Goal: Task Accomplishment & Management: Complete application form

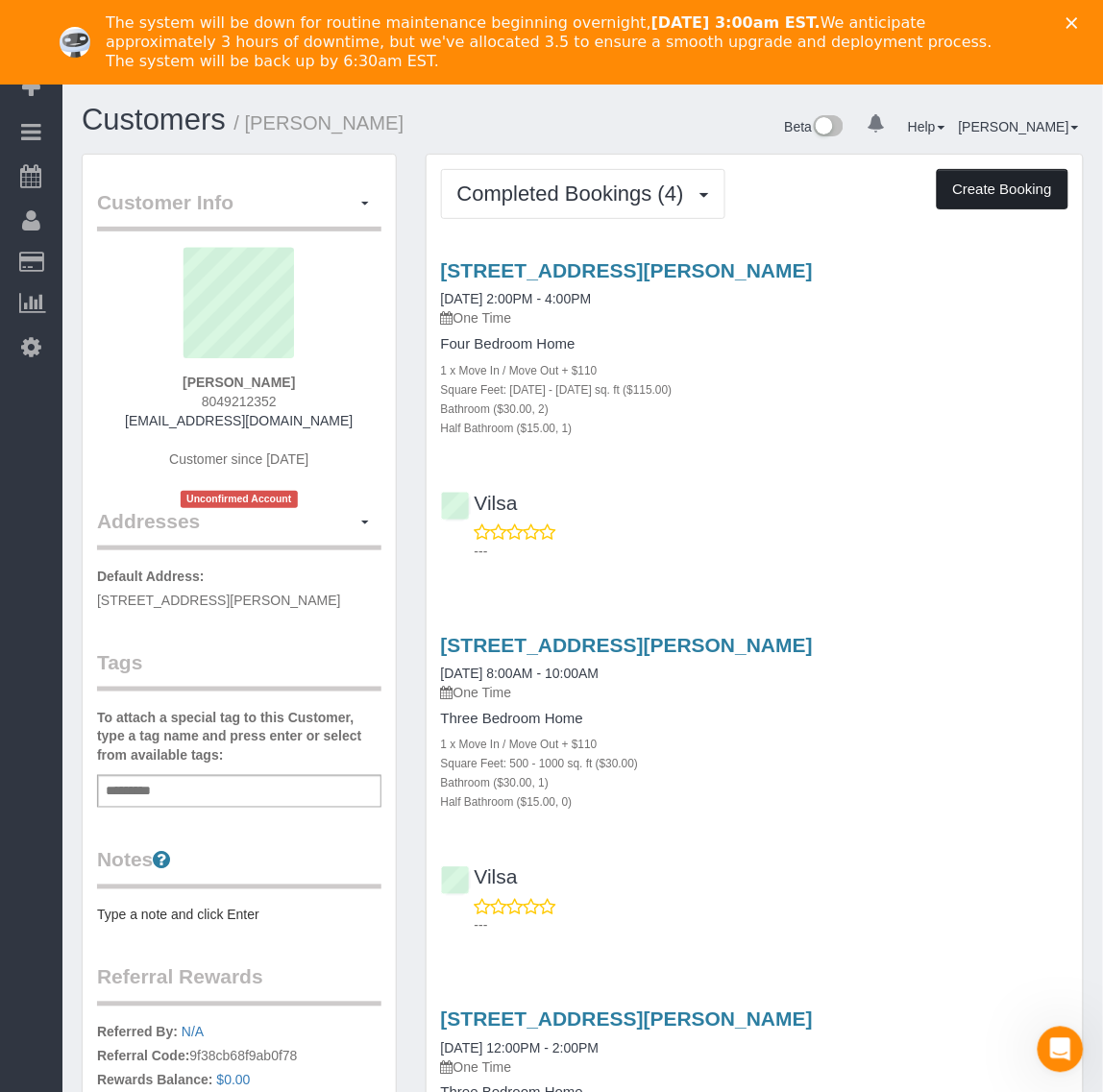
click at [978, 197] on button "Create Booking" at bounding box center [1002, 189] width 131 height 40
select select "VA"
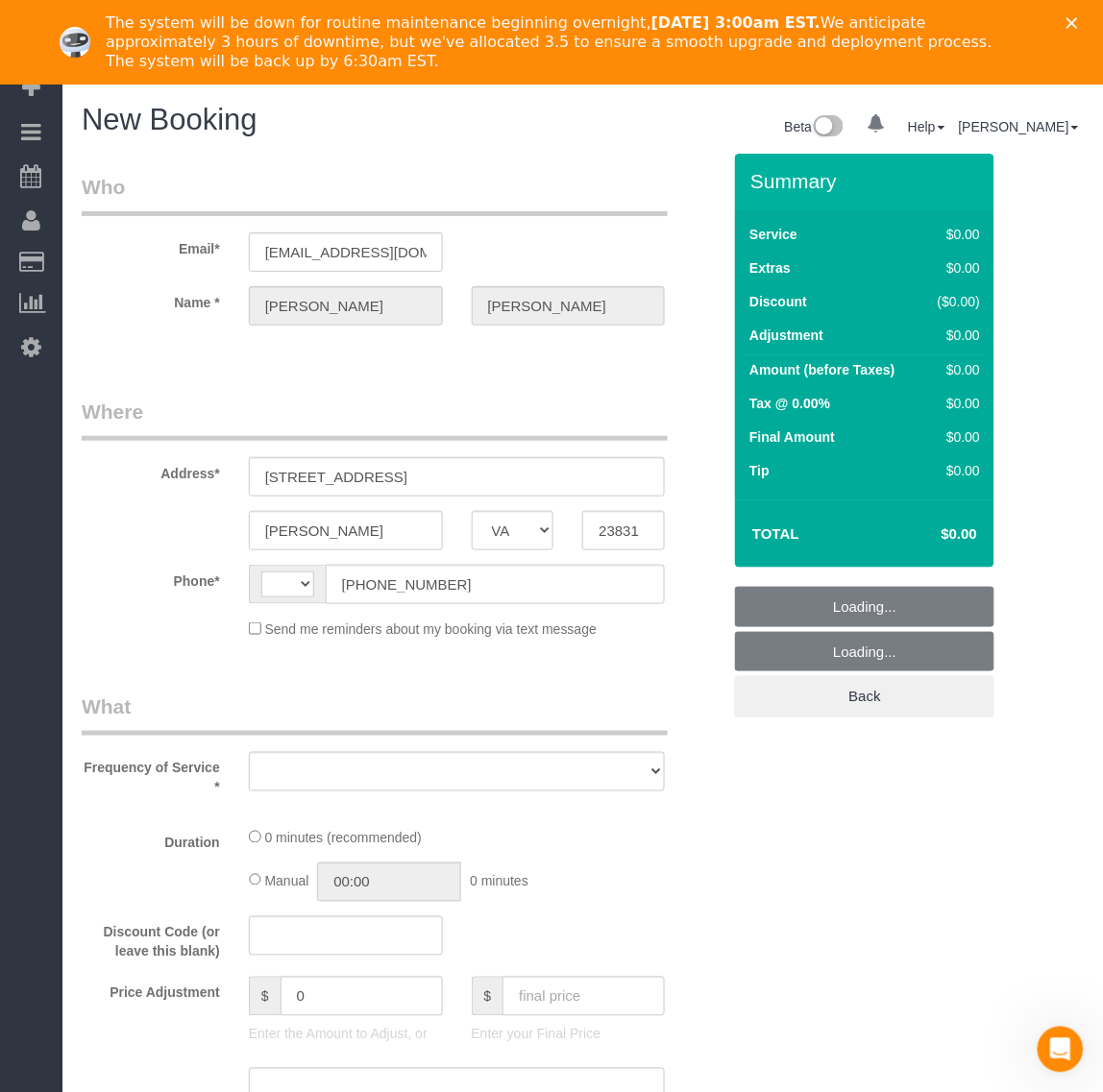
select select "object:2661"
select select "string:fspay-2813021d-427e-4036-9a3f-ebbce755c8f3"
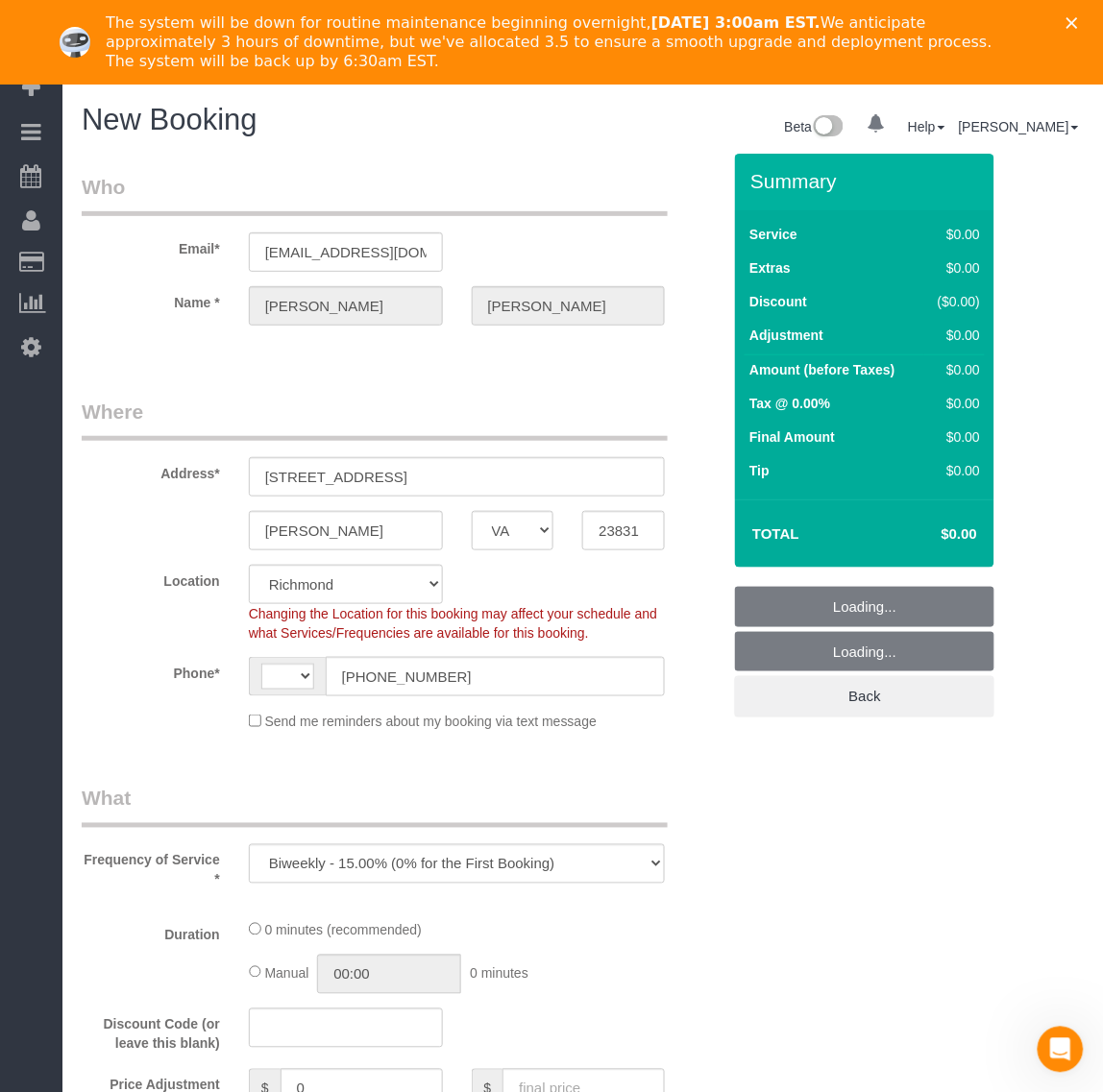
select select "string:[GEOGRAPHIC_DATA]"
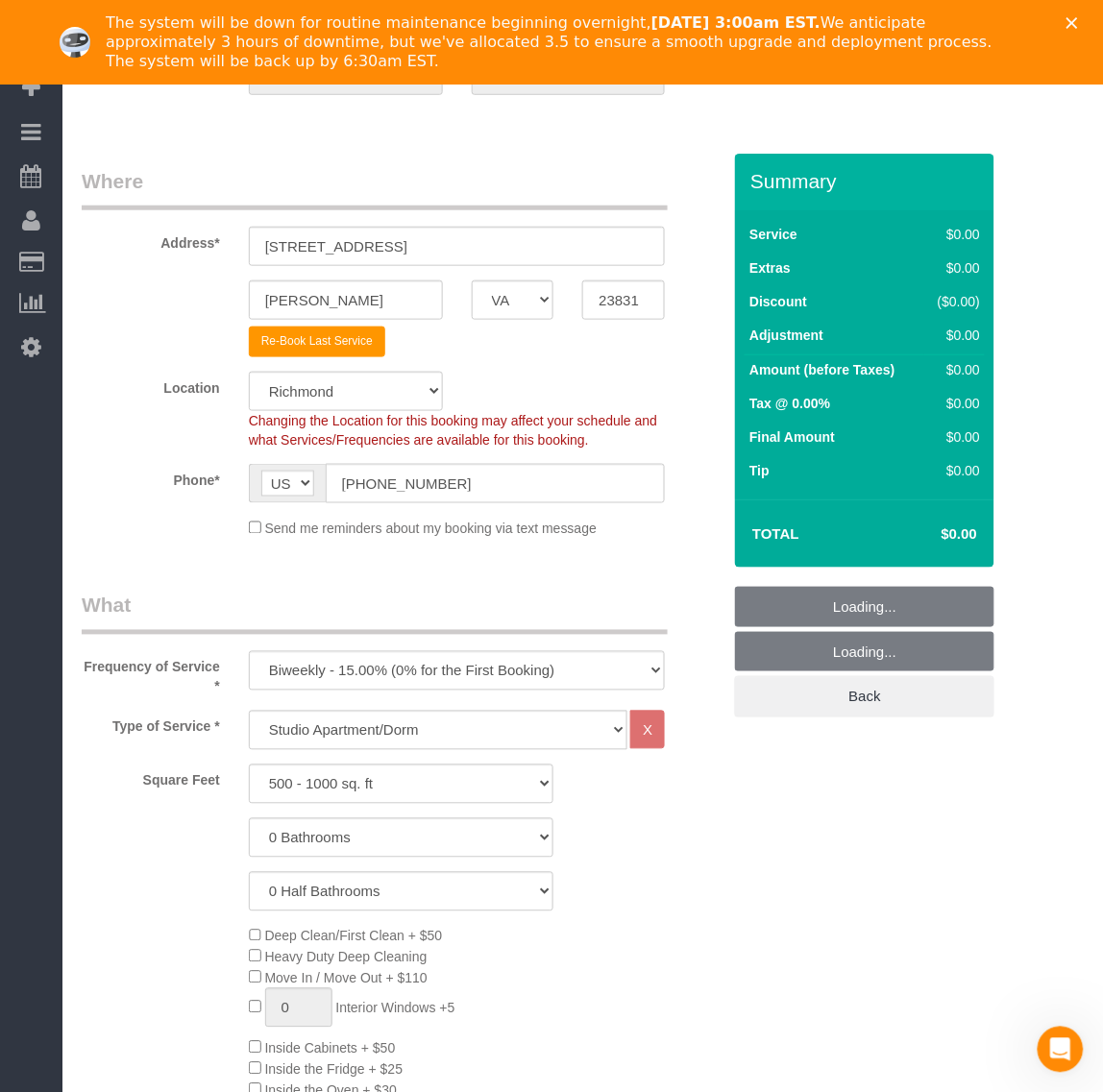
scroll to position [240, 0]
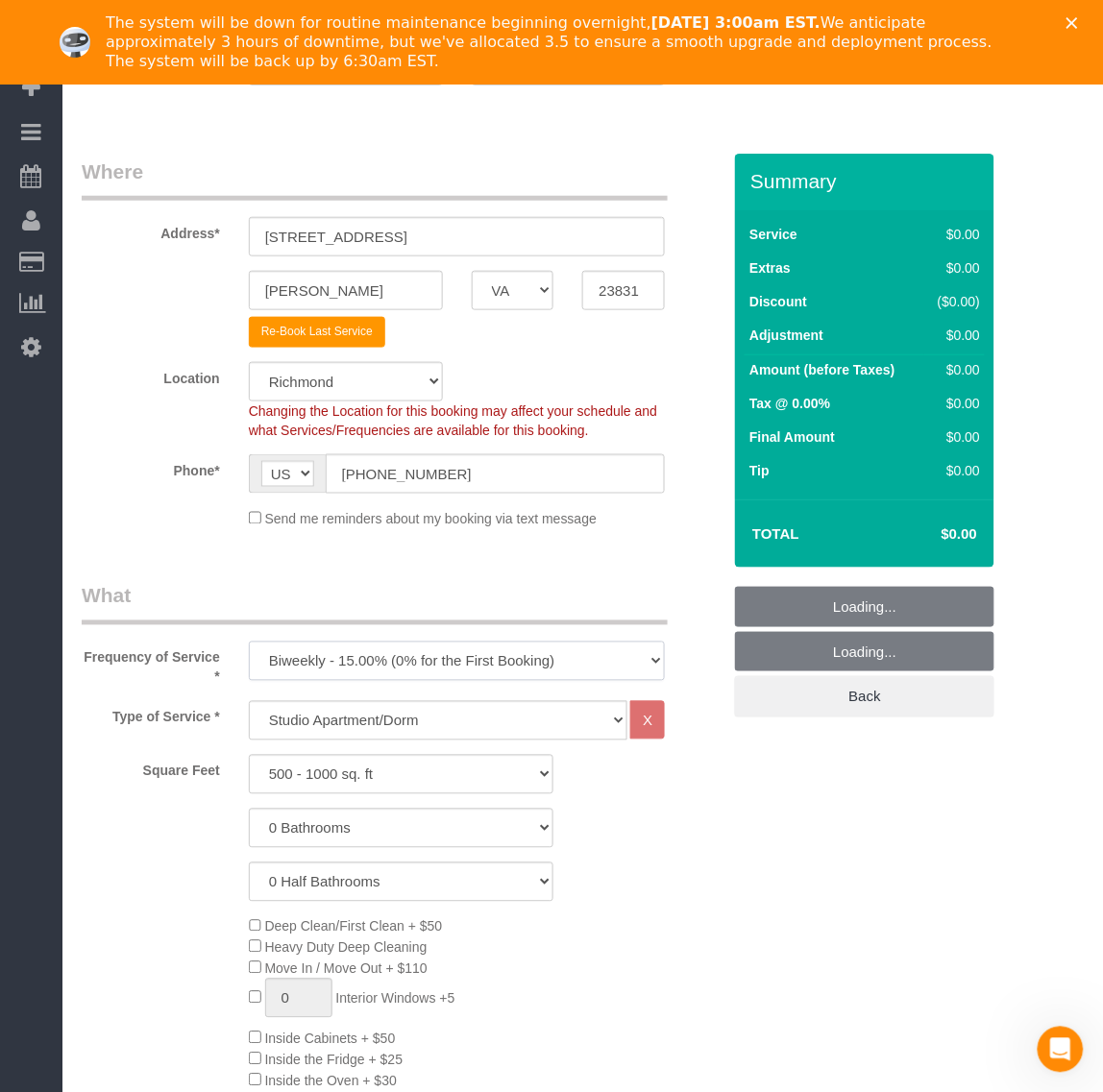
click at [355, 654] on select "One Time Weekly - 20.00% (0% for the First Booking) Biweekly - 15.00% (0% for t…" at bounding box center [458, 661] width 417 height 39
select select "object:3376"
click at [249, 641] on select "One Time Weekly - 20.00% (0% for the First Booking) Biweekly - 15.00% (0% for t…" at bounding box center [458, 661] width 417 height 39
click at [351, 710] on select "Studio Apartment/Dorm One Bedroom Home Two Bedroom Home Three Bedroom Home Four…" at bounding box center [439, 721] width 380 height 39
select select "122"
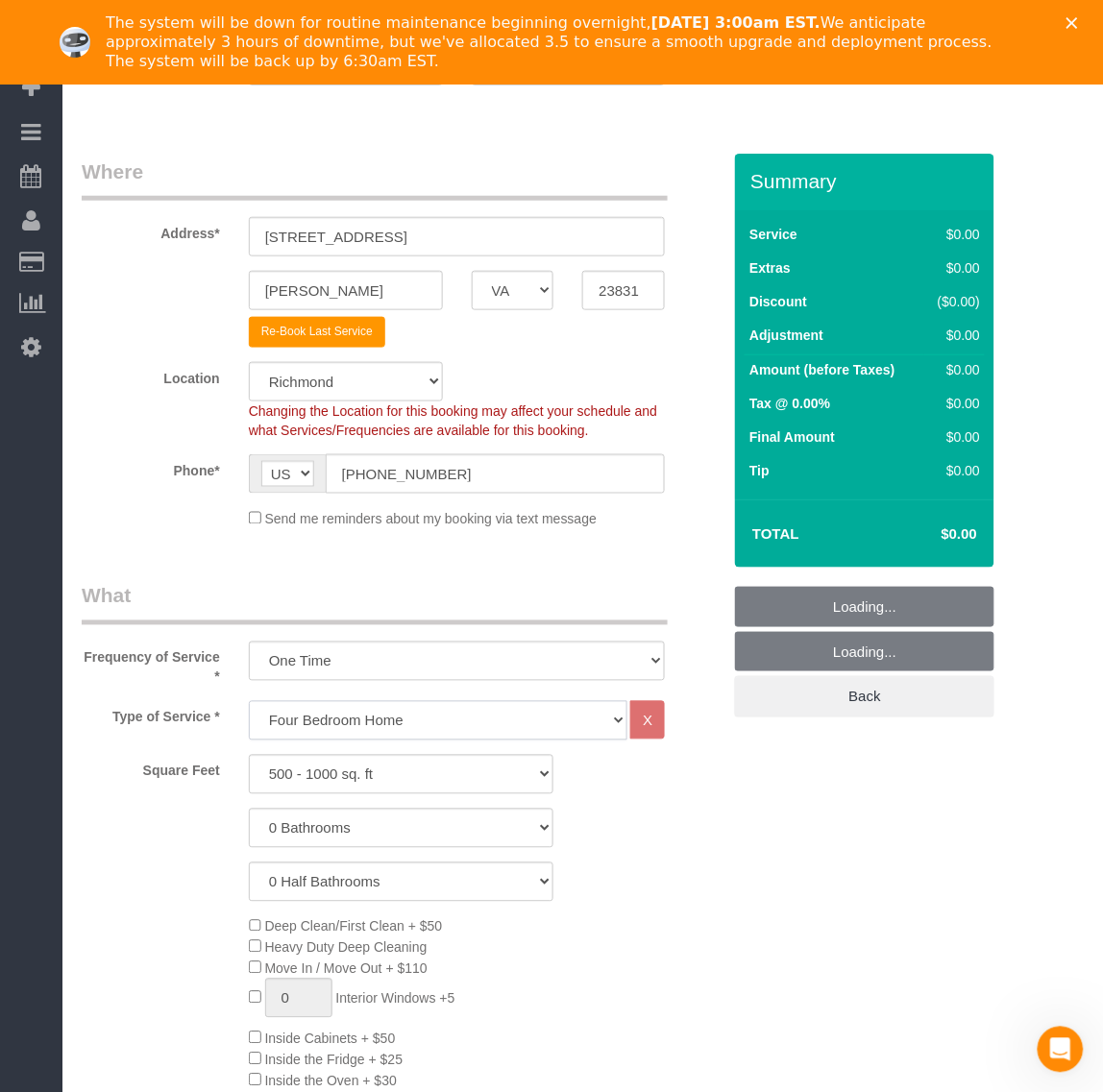
click at [249, 702] on select "Studio Apartment/Dorm One Bedroom Home Two Bedroom Home Three Bedroom Home Four…" at bounding box center [439, 721] width 380 height 39
click at [356, 777] on select "500 - 1000 sq. ft [DATE] - [DATE] sq. ft [DATE] - [DATE] sq. ft [DATE] - 2500 s…" at bounding box center [402, 775] width 306 height 39
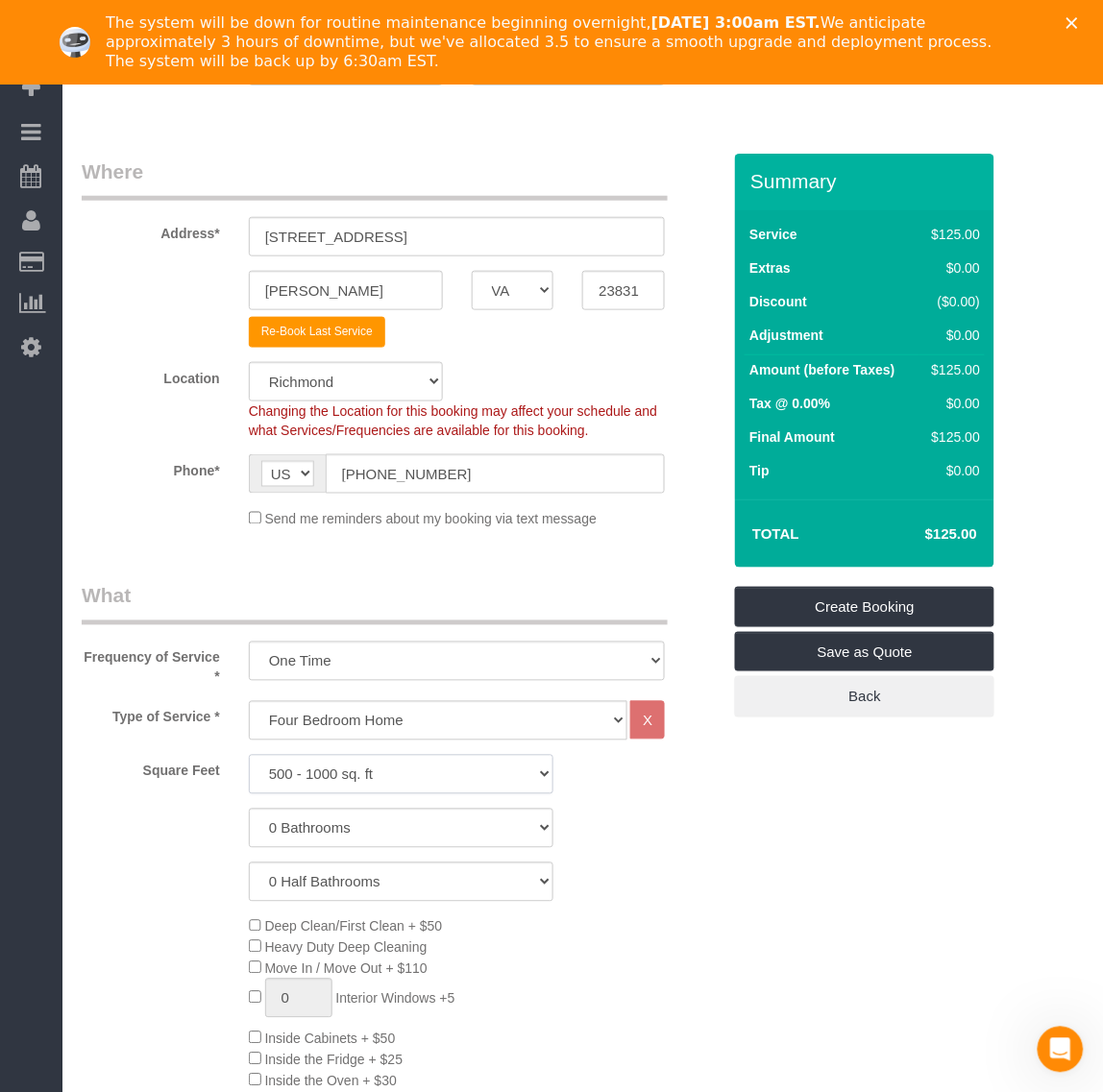
select select "2001"
click at [249, 755] on select "500 - 1000 sq. ft [DATE] - [DATE] sq. ft [DATE] - [DATE] sq. ft [DATE] - 2500 s…" at bounding box center [402, 775] width 306 height 39
click at [338, 828] on select "0 Bathrooms 1 Bathroom 2 Bathrooms 3 Bathrooms 4 Bathrooms 5 Bathrooms 6 Bathro…" at bounding box center [402, 828] width 306 height 39
select select "2"
click at [249, 809] on select "0 Bathrooms 1 Bathroom 2 Bathrooms 3 Bathrooms 4 Bathrooms 5 Bathrooms 6 Bathro…" at bounding box center [402, 828] width 306 height 39
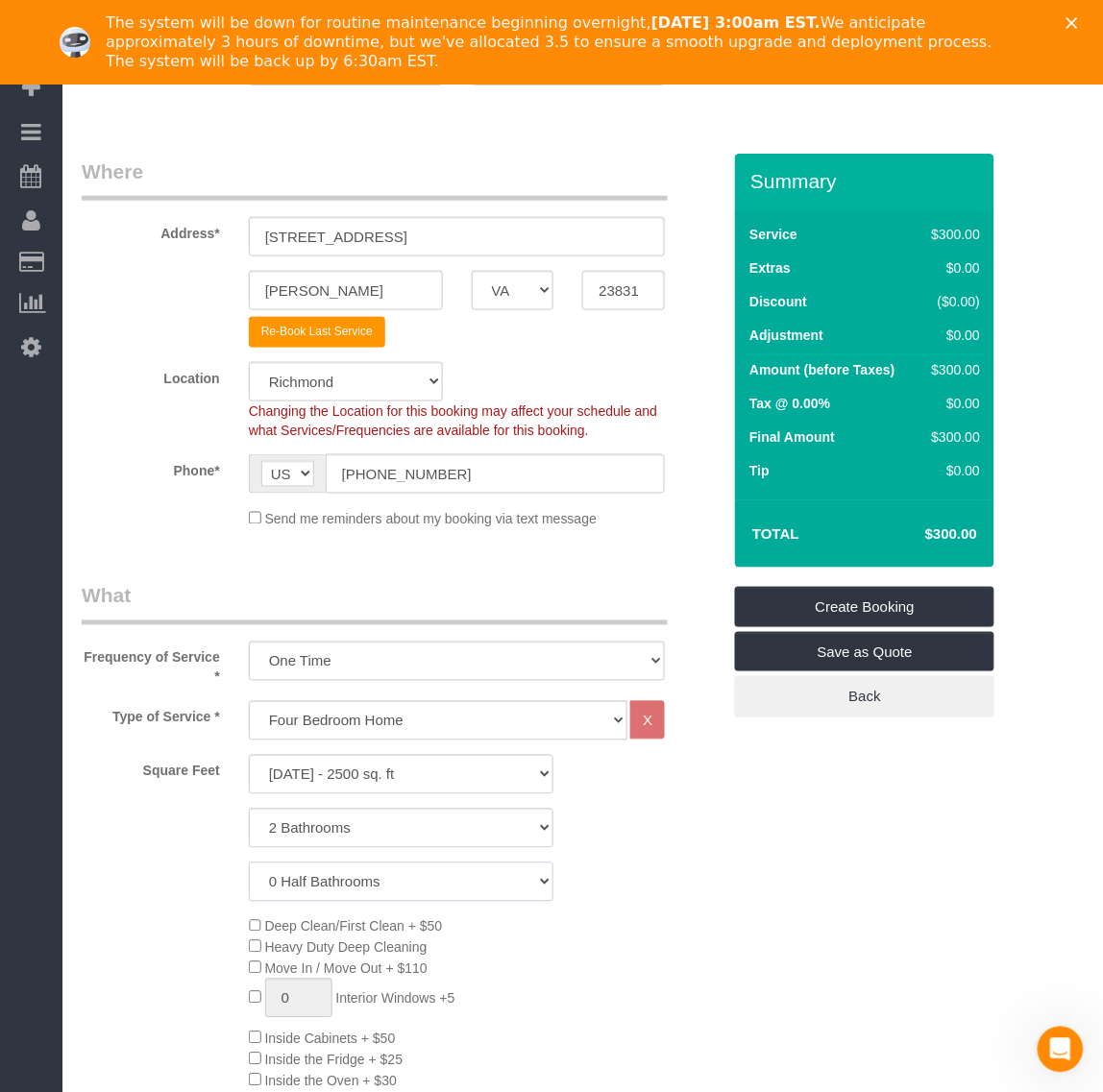
click at [351, 887] on select "0 Half Bathrooms 1 Half Bathroom 2 Half Bathrooms 3 Half Bathrooms 4 Half Bathr…" at bounding box center [402, 882] width 306 height 39
select select "1"
click at [249, 862] on select "0 Half Bathrooms 1 Half Bathroom 2 Half Bathrooms 3 Half Bathrooms 4 Half Bathr…" at bounding box center [402, 882] width 306 height 39
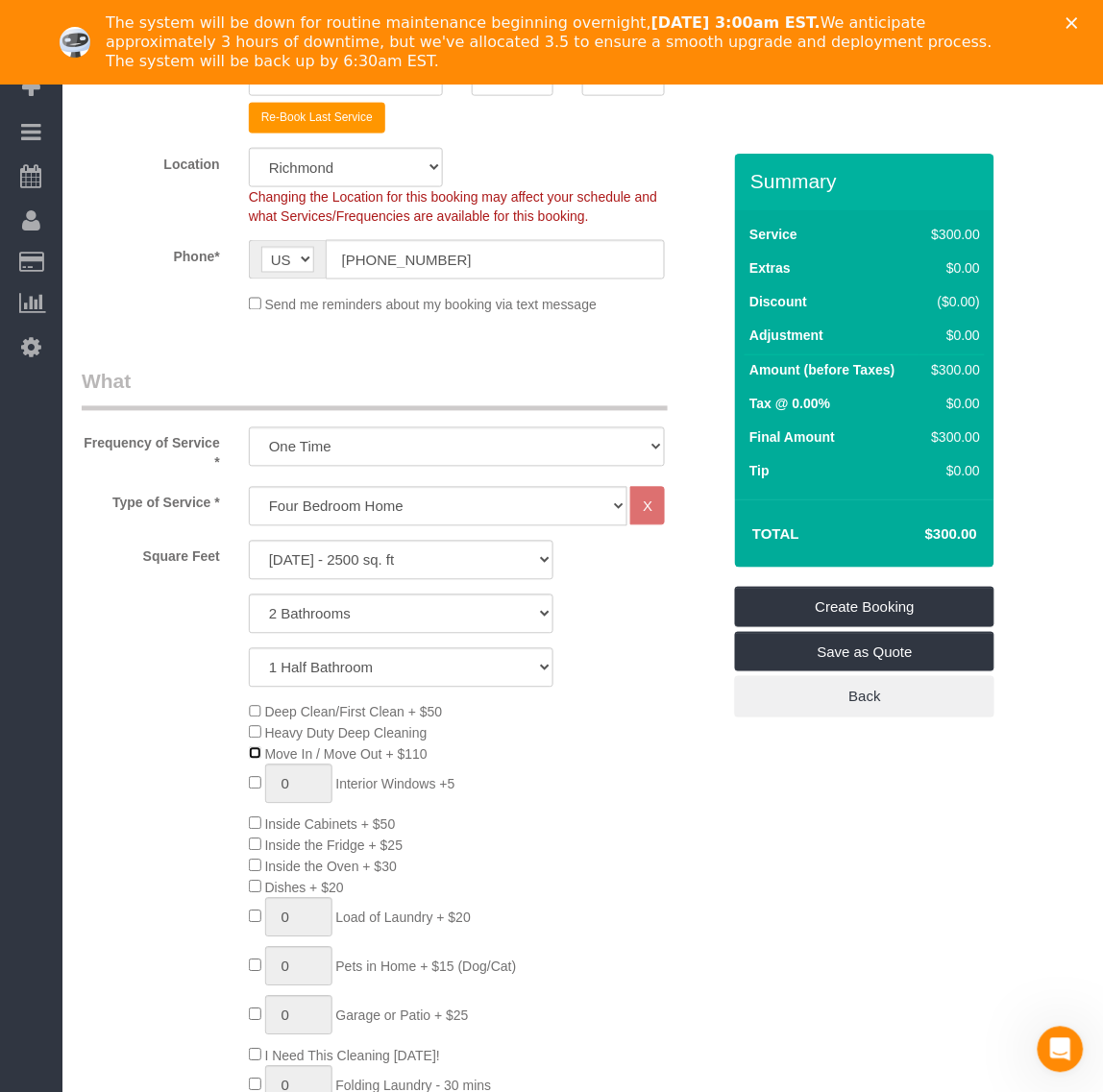
scroll to position [481, 0]
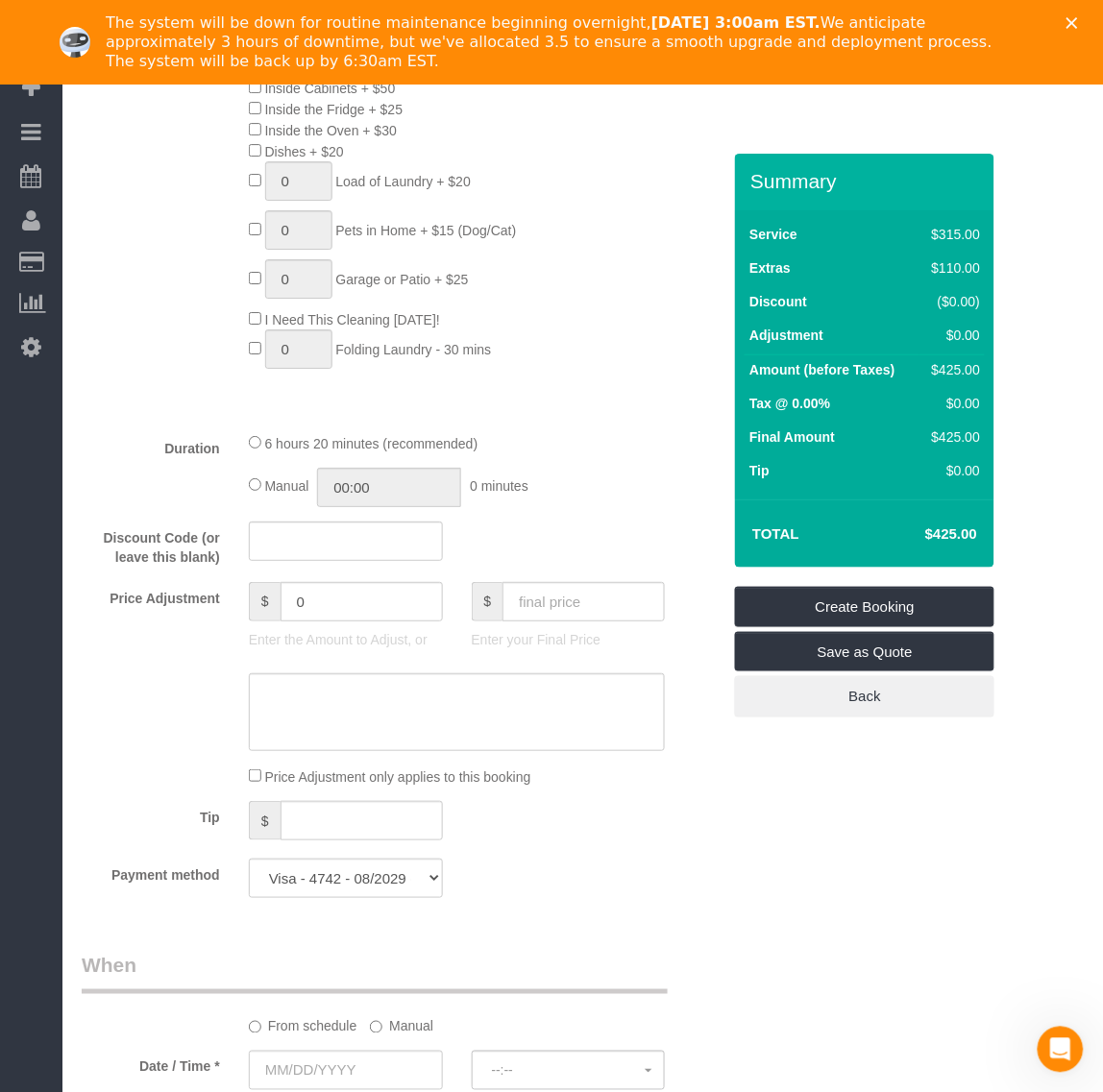
scroll to position [1321, 0]
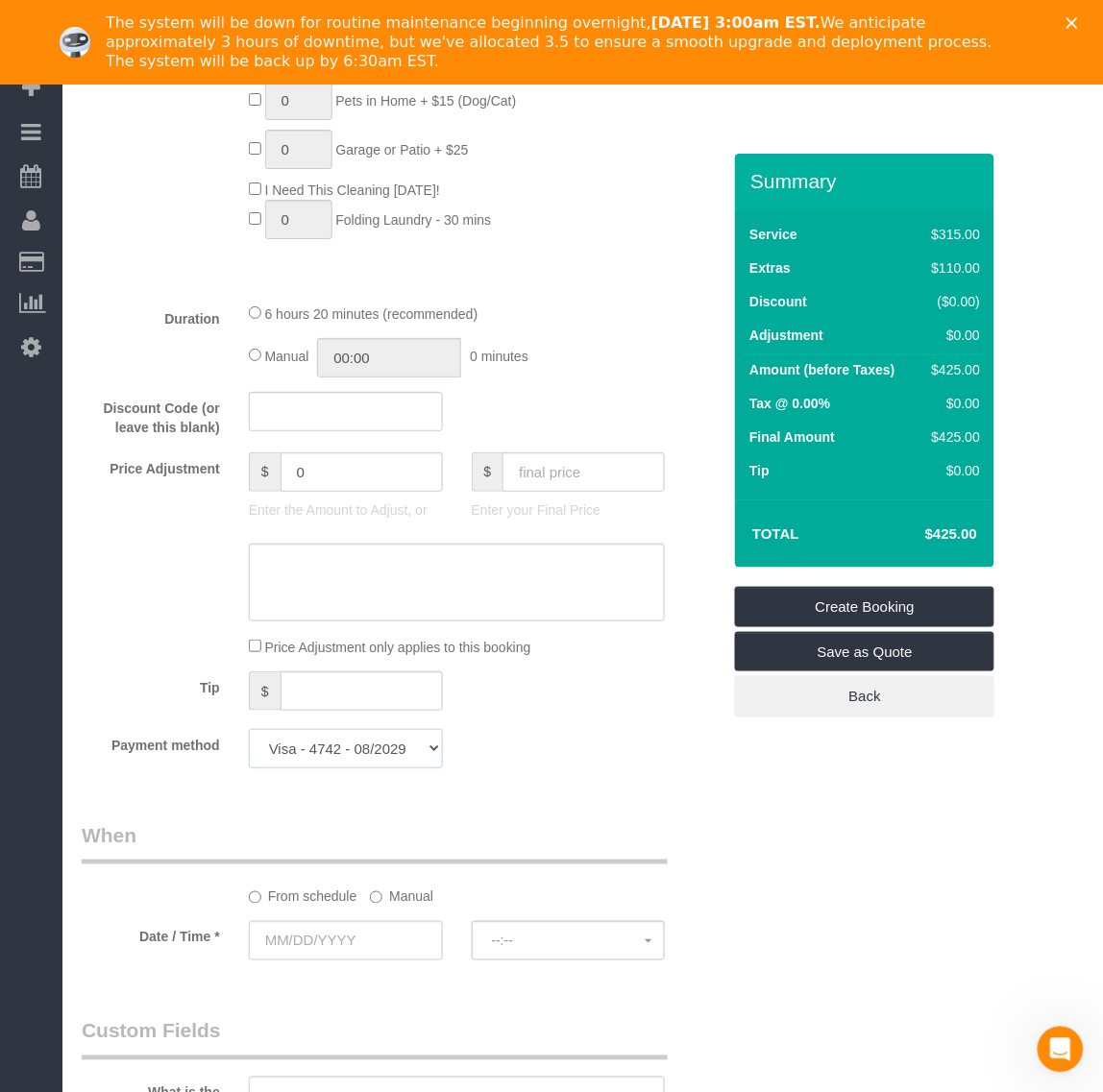
click at [394, 736] on select "Visa - 4742 - 02/2025 Visa - 4742 - 08/2029 (Default) Add Credit Card ─────────…" at bounding box center [346, 748] width 194 height 39
click at [362, 939] on input "text" at bounding box center [346, 941] width 194 height 39
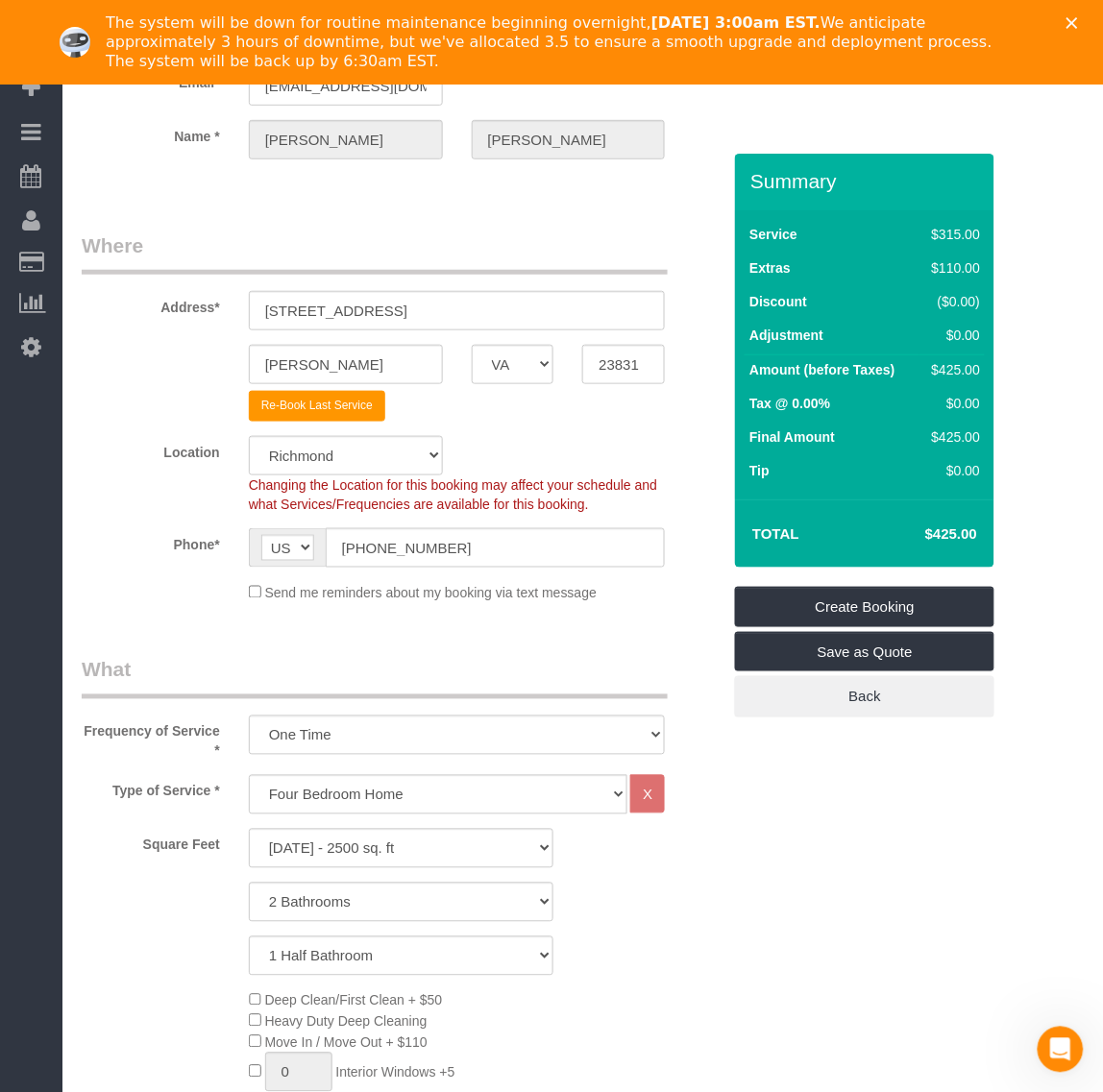
scroll to position [0, 0]
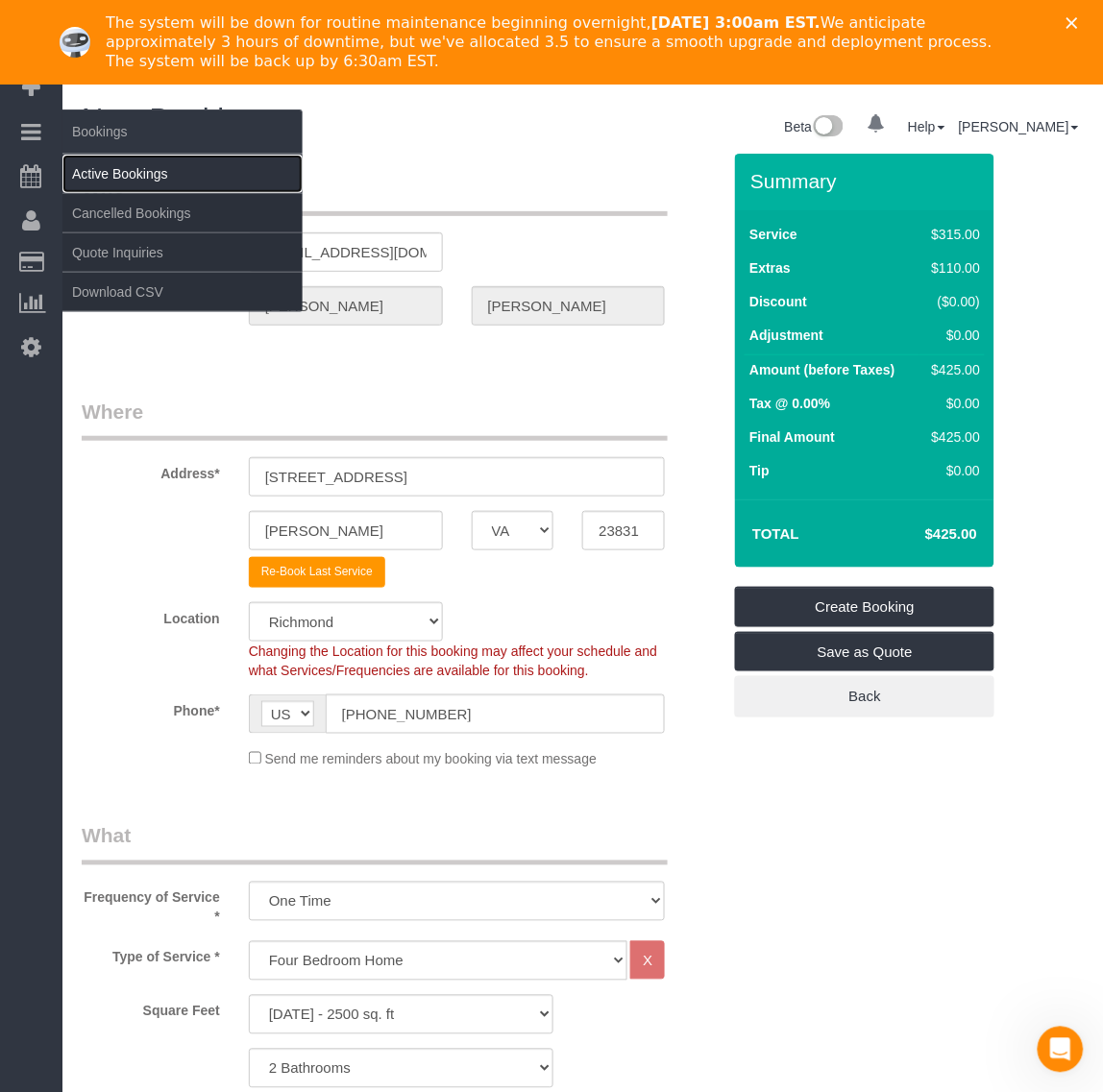
click at [101, 173] on link "Active Bookings" at bounding box center [182, 173] width 240 height 38
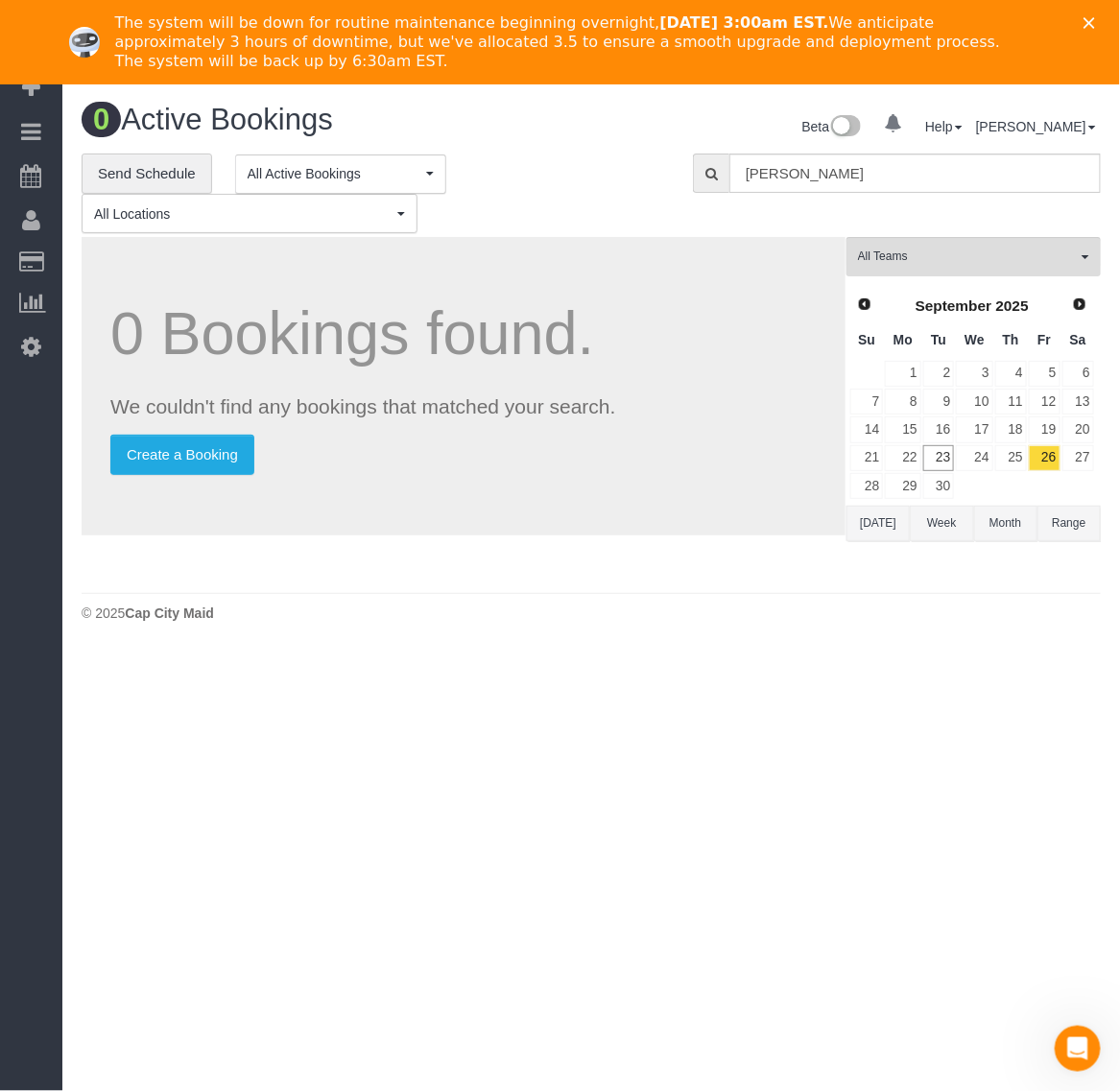
click at [1085, 18] on icon "Close" at bounding box center [1089, 23] width 12 height 12
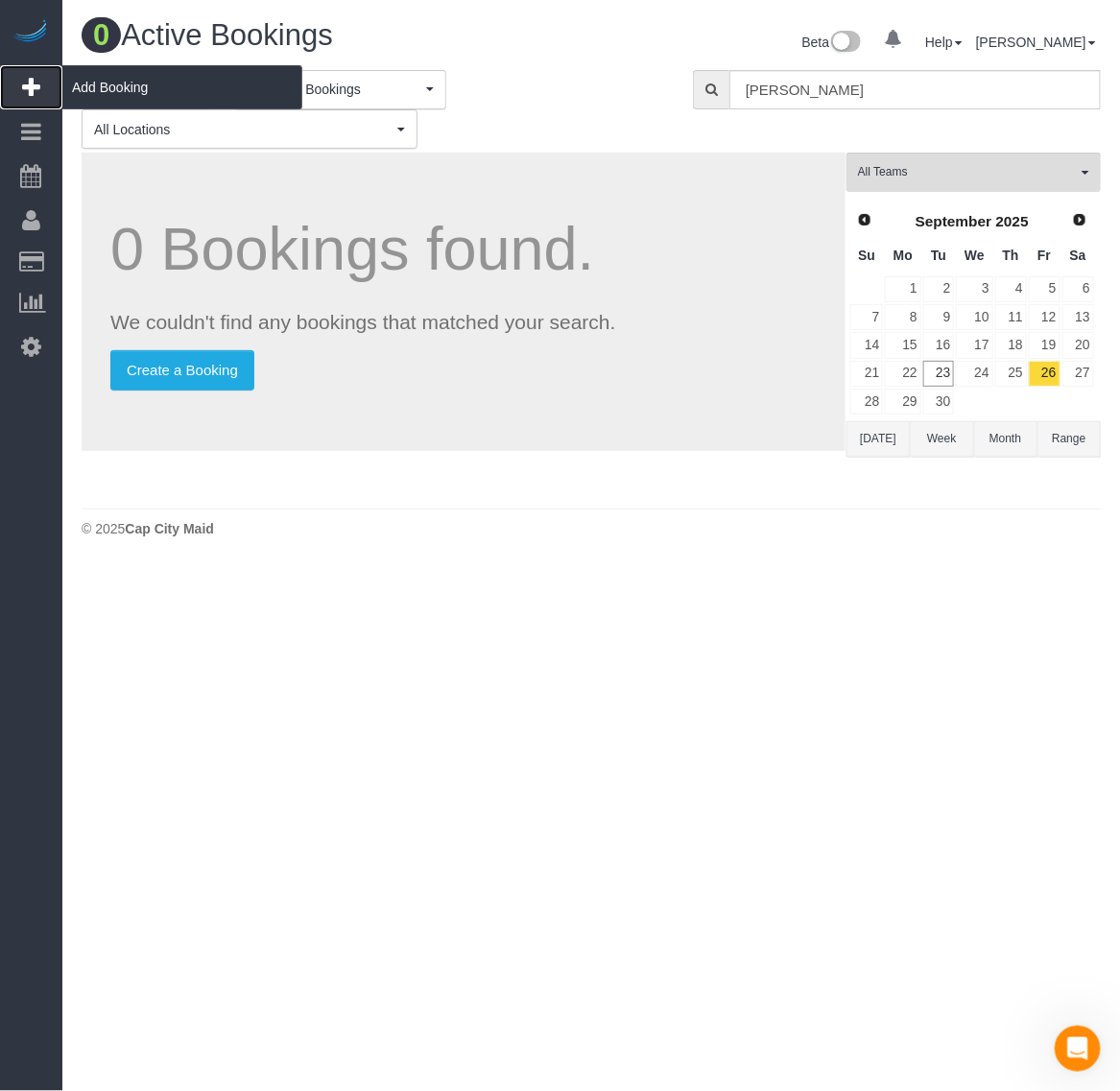
click at [99, 80] on span "Add Booking" at bounding box center [182, 87] width 240 height 44
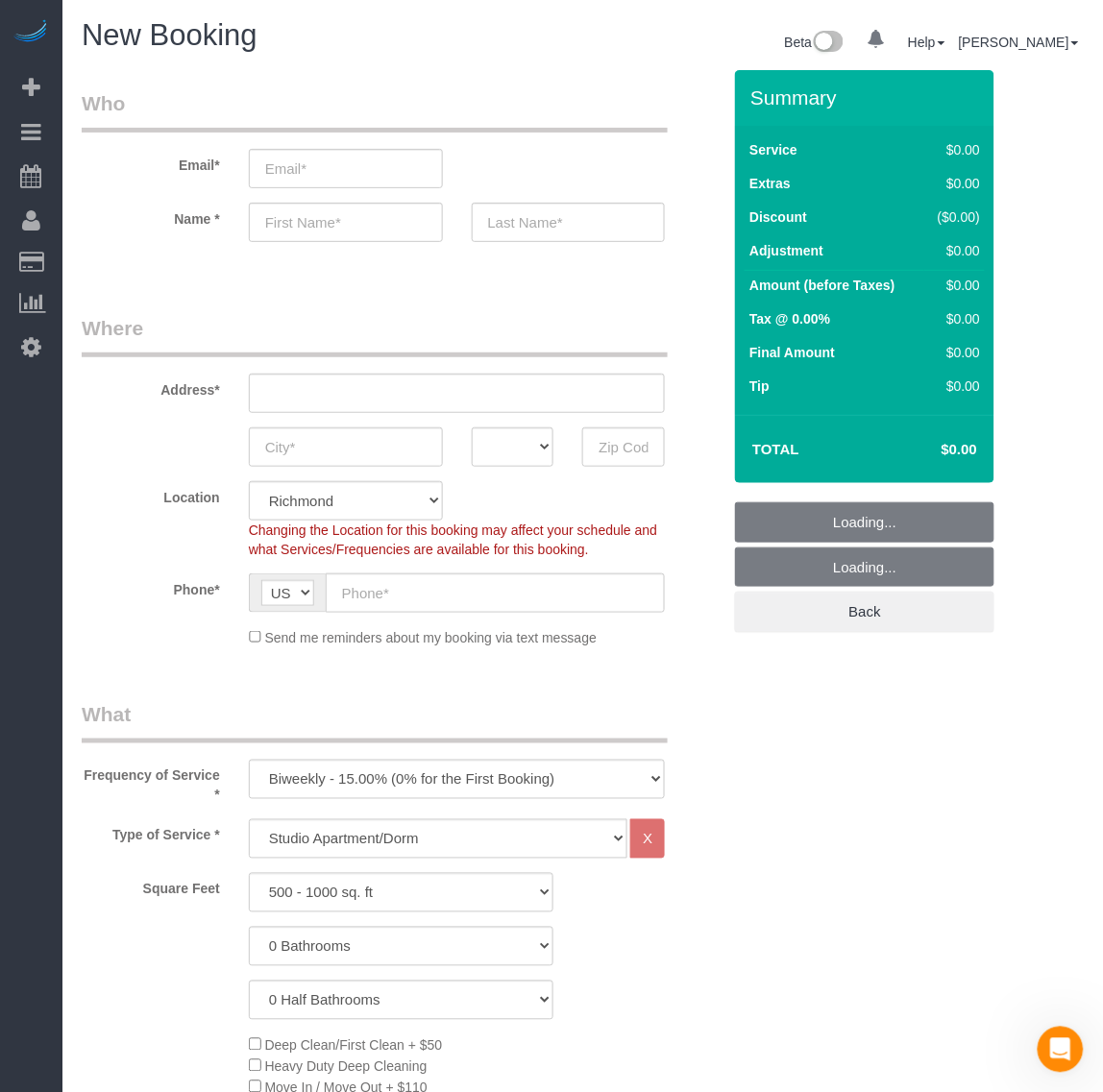
select select "object:4400"
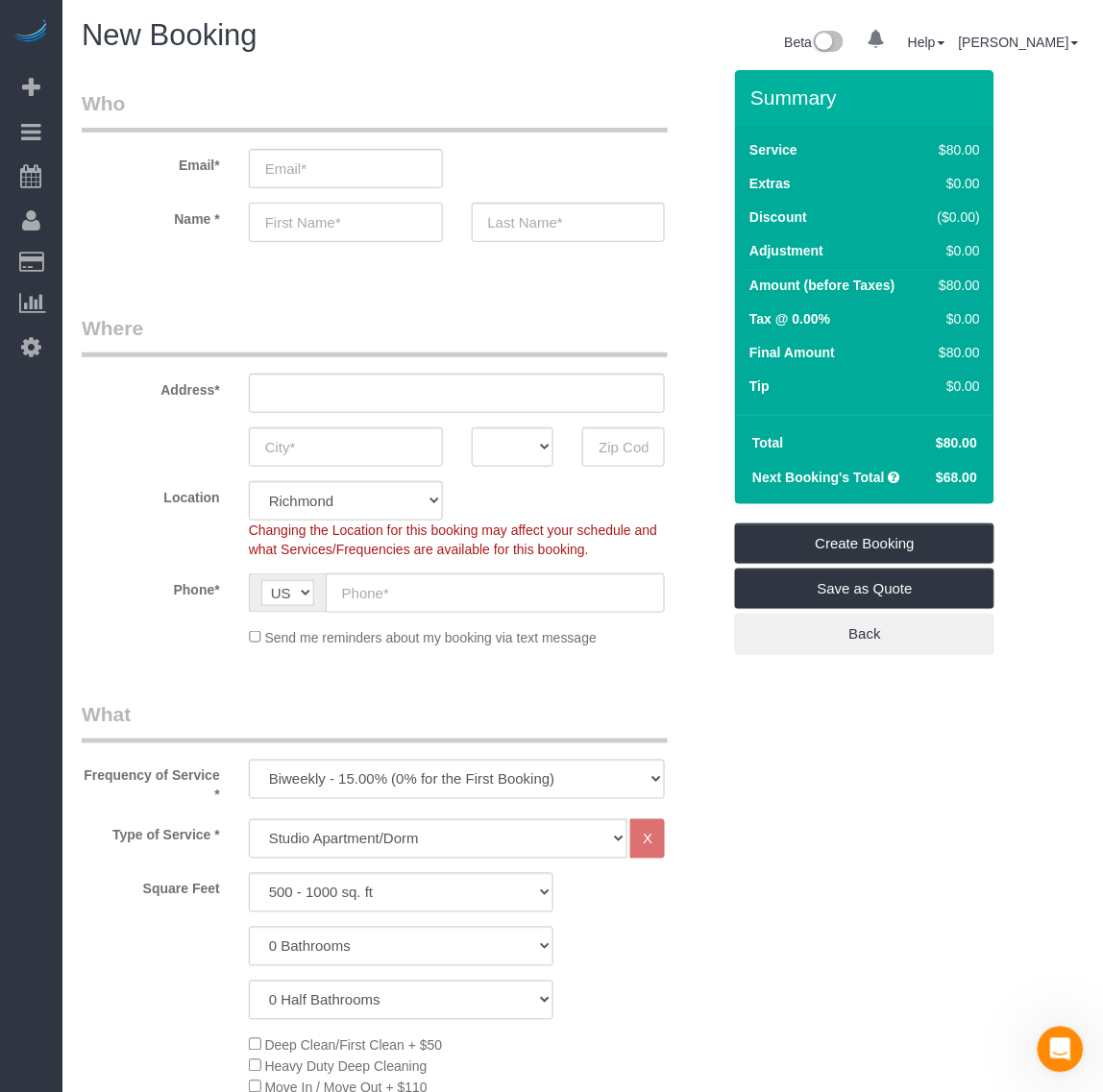
click at [313, 221] on input "text" at bounding box center [346, 222] width 194 height 39
type input "[PERSON_NAME]"
drag, startPoint x: 500, startPoint y: 214, endPoint x: 512, endPoint y: 233, distance: 22.5
click at [500, 214] on input "text" at bounding box center [569, 222] width 194 height 39
click at [540, 228] on input "text" at bounding box center [569, 222] width 194 height 39
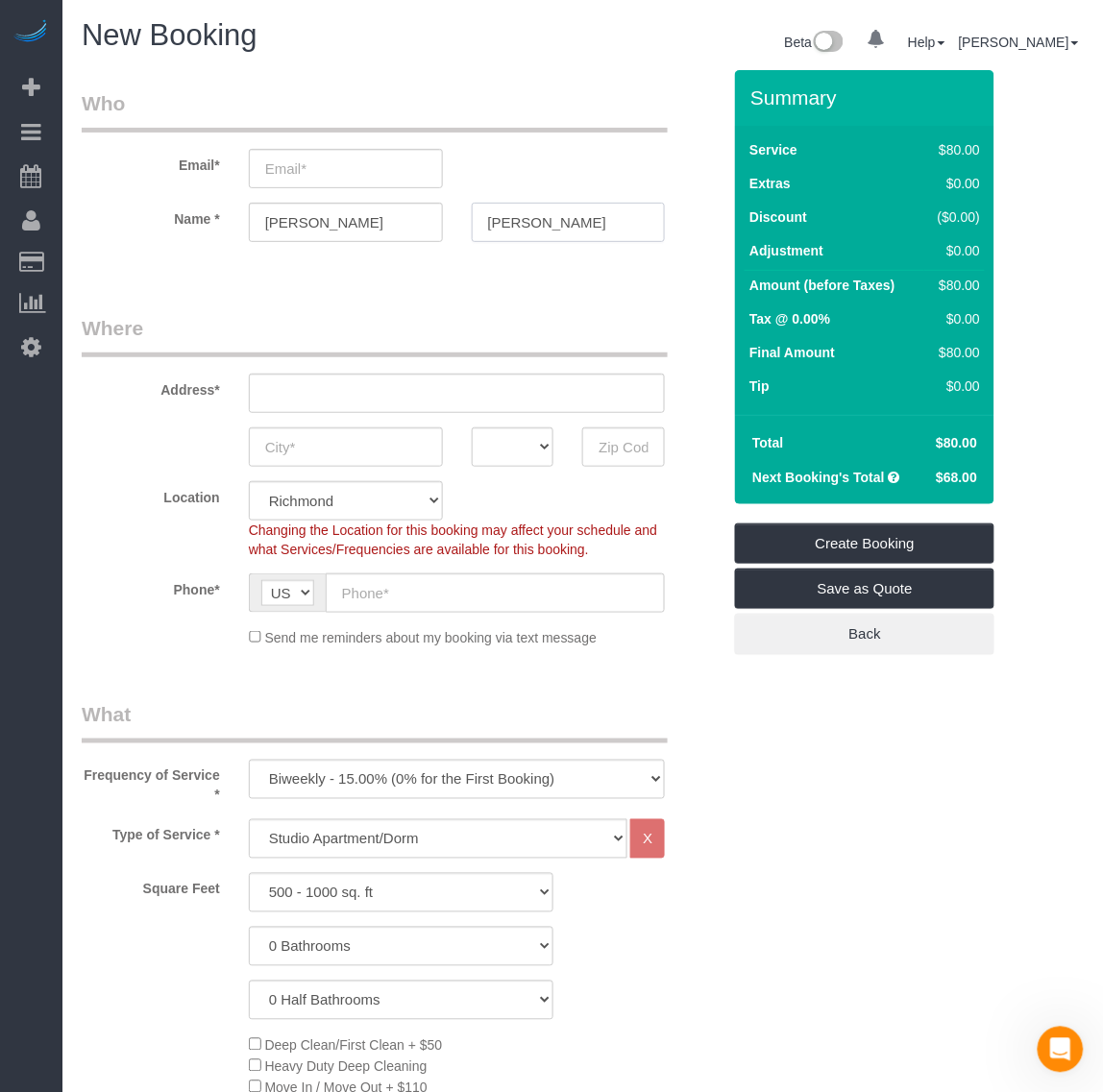
type input "[PERSON_NAME]"
click at [373, 411] on input "text" at bounding box center [458, 393] width 417 height 39
paste input "[STREET_ADDRESS]"
type input "[STREET_ADDRESS]"
click at [385, 448] on input "text" at bounding box center [346, 447] width 194 height 39
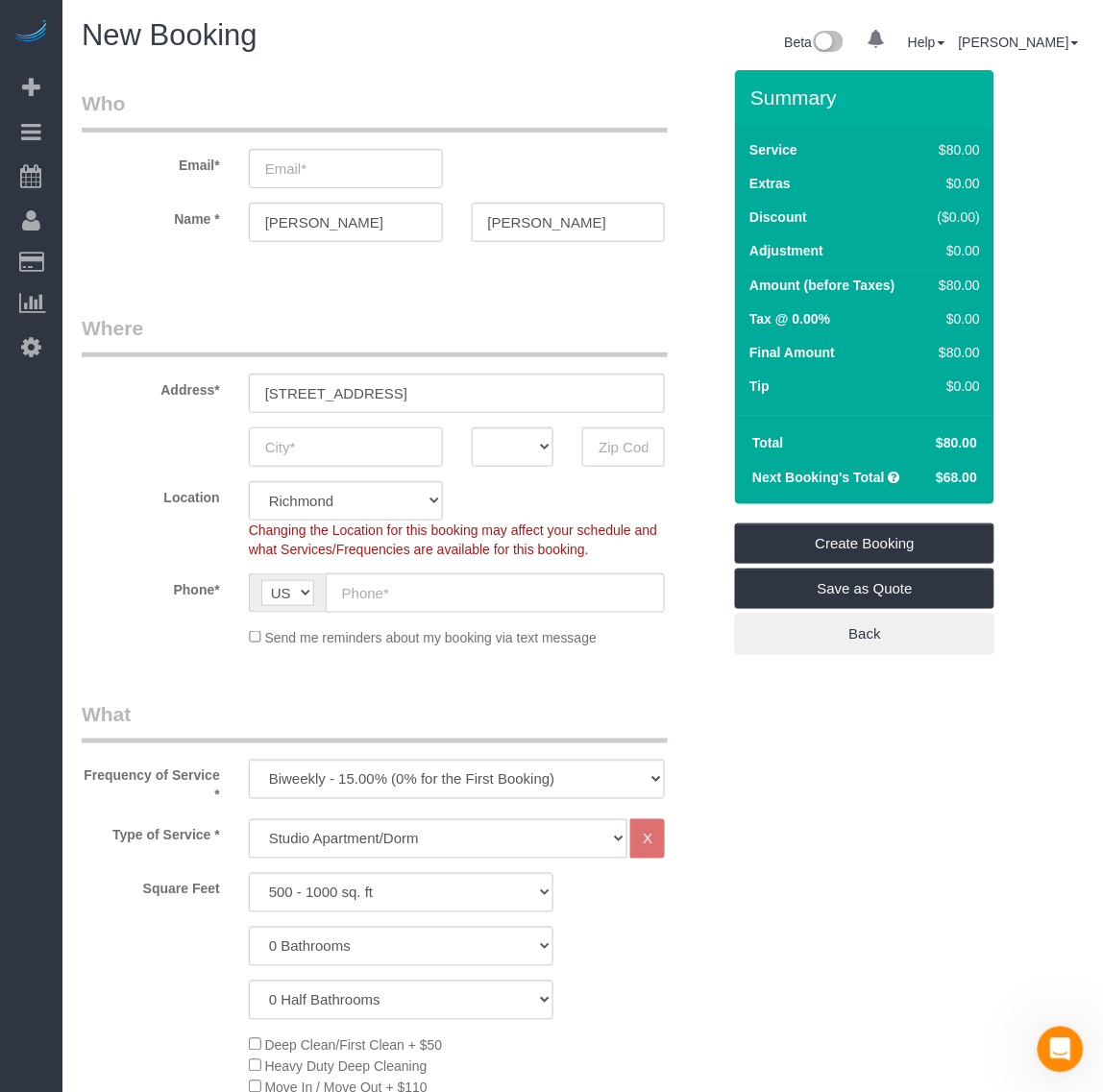
paste input "[PERSON_NAME]"
type input "[PERSON_NAME]"
click at [500, 440] on select "AK AL AR AZ CA CO CT DC DE [GEOGRAPHIC_DATA] [GEOGRAPHIC_DATA] HI IA ID IL IN K…" at bounding box center [513, 447] width 83 height 39
select select "VA"
click at [472, 427] on select "AK AL AR AZ CA CO CT DC DE [GEOGRAPHIC_DATA] [GEOGRAPHIC_DATA] HI IA ID IL IN K…" at bounding box center [513, 447] width 83 height 39
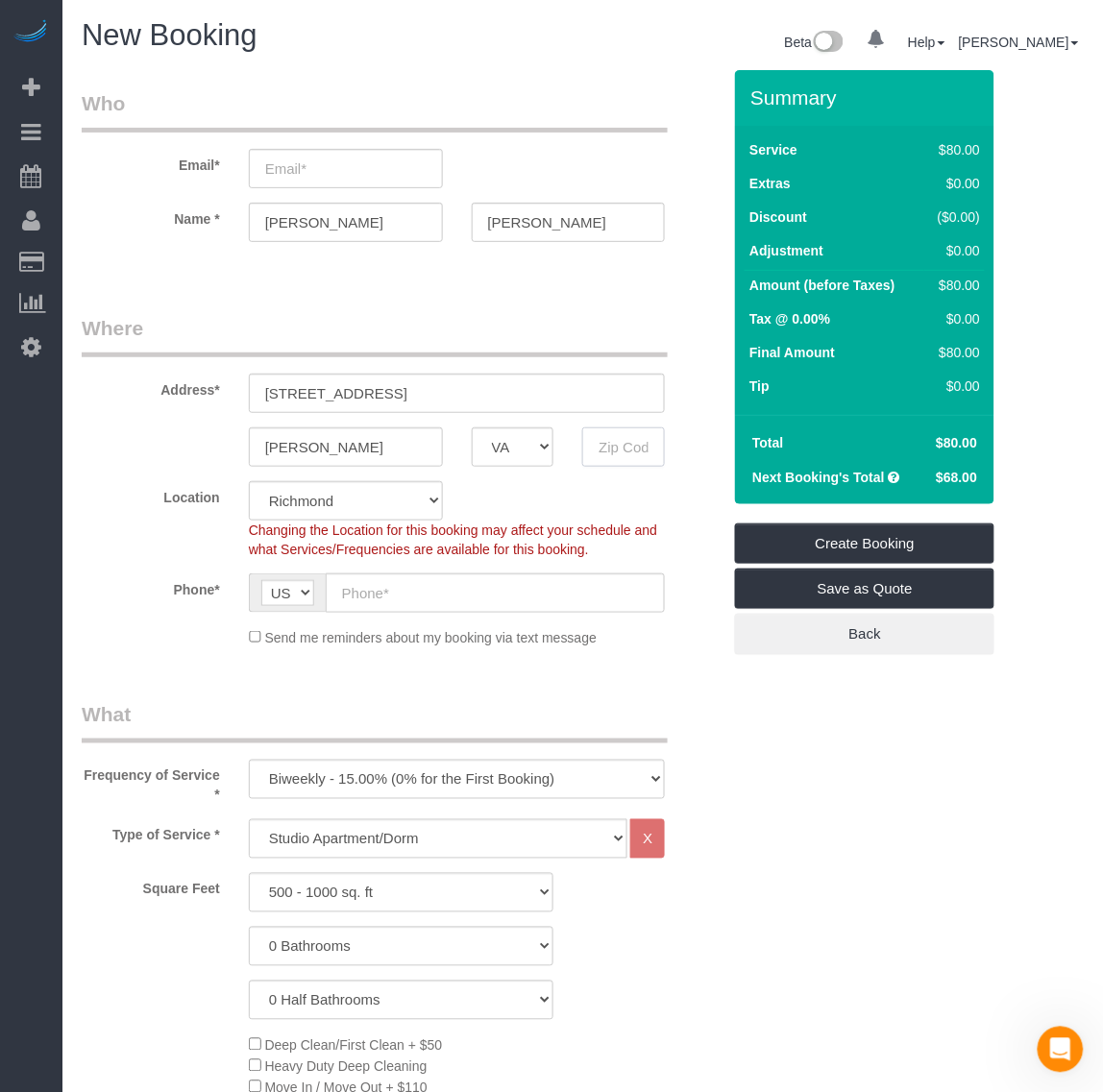
click at [646, 450] on input "text" at bounding box center [623, 447] width 83 height 39
paste input "23831"
type input "23831"
click at [366, 603] on input "text" at bounding box center [496, 593] width 340 height 39
paste input "[PHONE_NUMBER]"
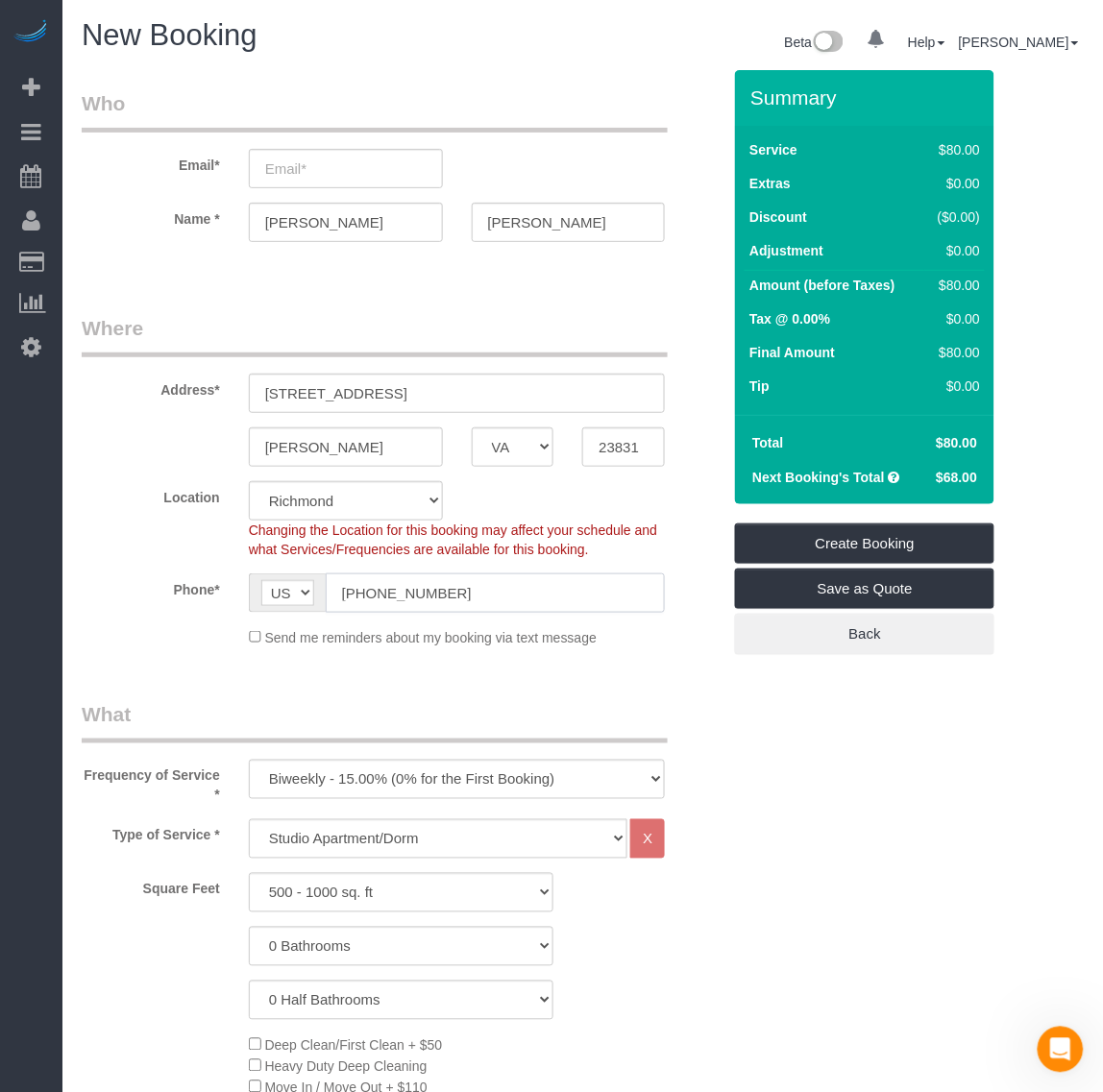
drag, startPoint x: 365, startPoint y: 587, endPoint x: 325, endPoint y: 587, distance: 40.0
click at [326, 587] on input "[PHONE_NUMBER]" at bounding box center [496, 593] width 340 height 39
type input "[PHONE_NUMBER]"
click at [334, 155] on input "email" at bounding box center [346, 168] width 194 height 39
paste input "[EMAIL_ADDRESS][DOMAIN_NAME]"
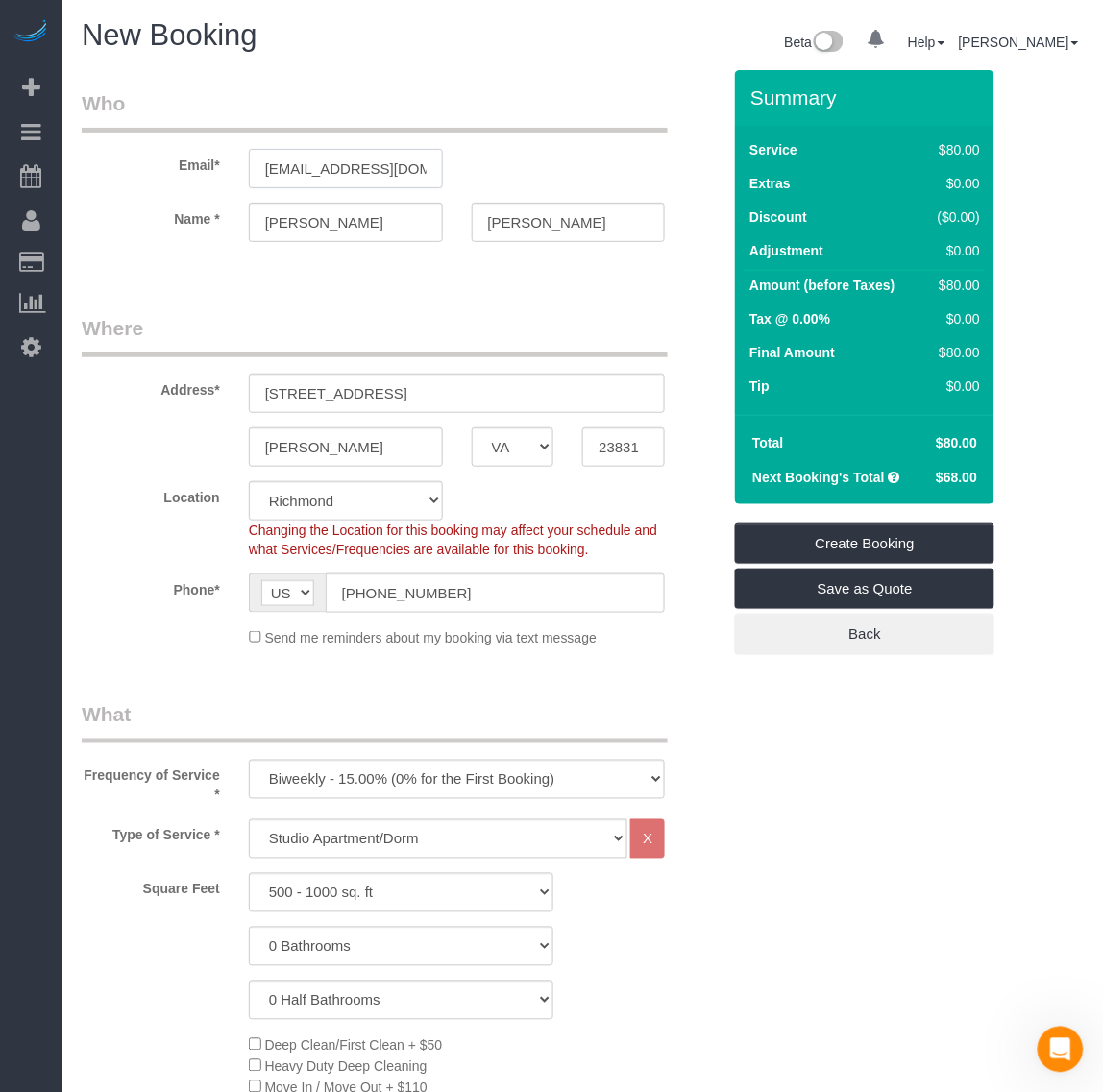
scroll to position [0, 1]
type input "[EMAIL_ADDRESS][DOMAIN_NAME]"
drag, startPoint x: 390, startPoint y: 780, endPoint x: 375, endPoint y: 797, distance: 22.7
click at [387, 776] on select "One Time Weekly - 20.00% (0% for the First Booking) Biweekly - 15.00% (0% for t…" at bounding box center [458, 780] width 417 height 39
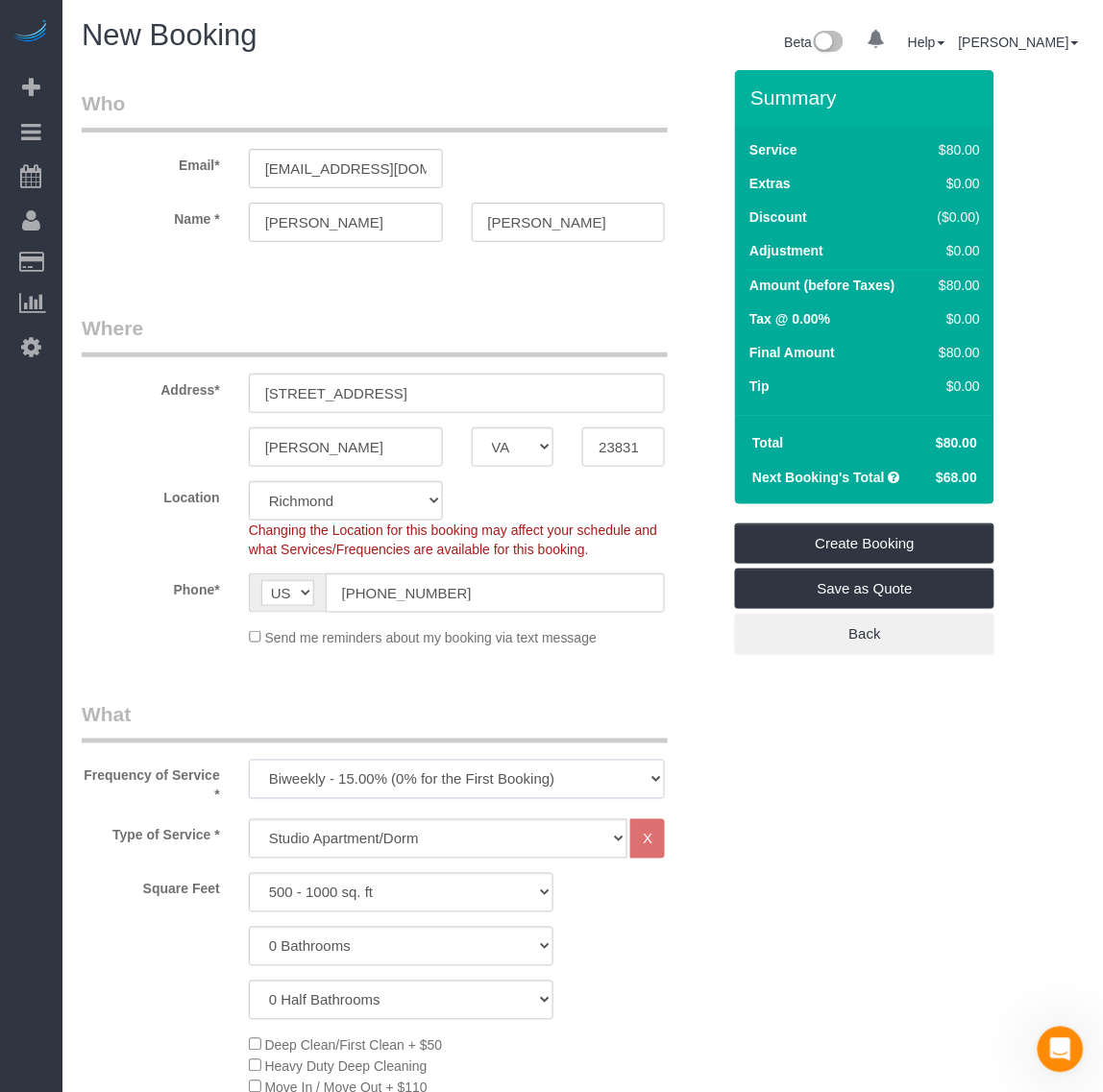
select select "object:4401"
click at [249, 760] on select "One Time Weekly - 20.00% (0% for the First Booking) Biweekly - 15.00% (0% for t…" at bounding box center [458, 780] width 417 height 39
drag, startPoint x: 358, startPoint y: 833, endPoint x: 386, endPoint y: 843, distance: 29.7
click at [360, 833] on select "Studio Apartment/Dorm One Bedroom Home Two Bedroom Home Three Bedroom Home Four…" at bounding box center [439, 839] width 380 height 39
select select "122"
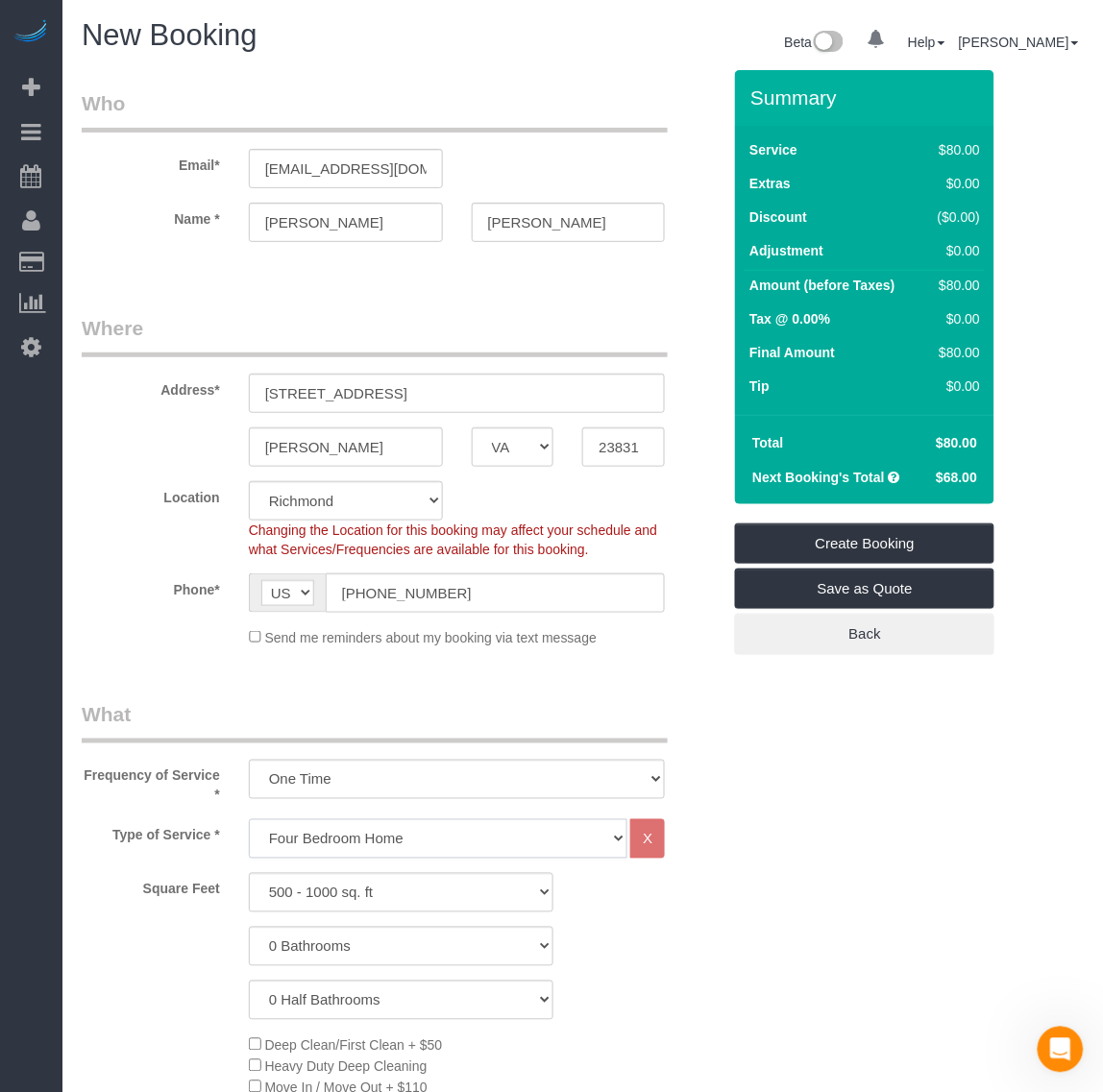
click at [249, 819] on select "Studio Apartment/Dorm One Bedroom Home Two Bedroom Home Three Bedroom Home Four…" at bounding box center [439, 839] width 380 height 39
click at [343, 886] on select "500 - 1000 sq. ft [DATE] - [DATE] sq. ft [DATE] - [DATE] sq. ft [DATE] - 2500 s…" at bounding box center [402, 892] width 306 height 39
select select "2001"
click at [249, 873] on select "500 - 1000 sq. ft [DATE] - [DATE] sq. ft [DATE] - [DATE] sq. ft [DATE] - 2500 s…" at bounding box center [402, 892] width 306 height 39
click at [317, 942] on select "0 Bathrooms 1 Bathroom 2 Bathrooms 3 Bathrooms 4 Bathrooms 5 Bathrooms 6 Bathro…" at bounding box center [402, 947] width 306 height 39
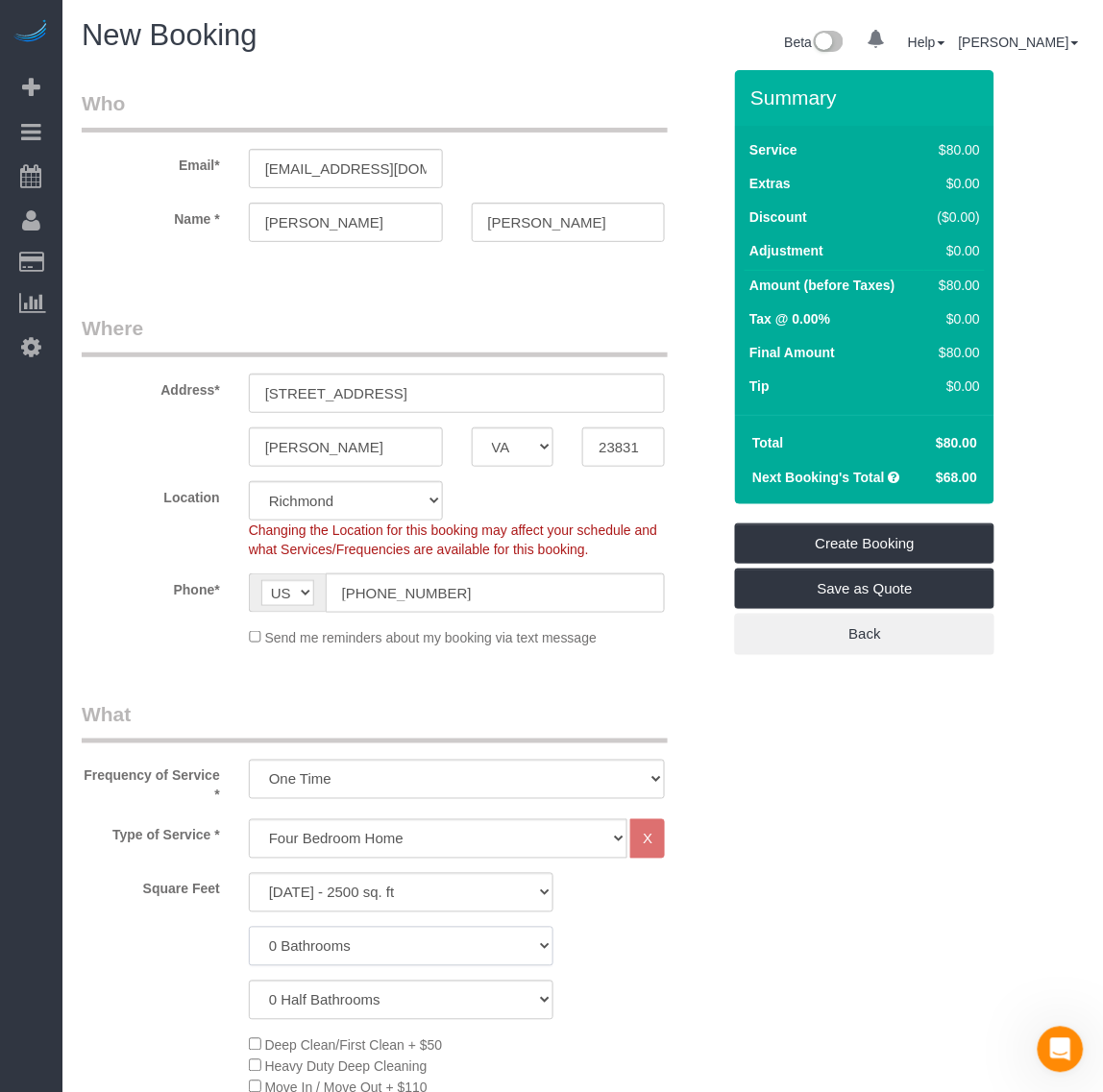
select select "2"
click at [249, 928] on select "0 Bathrooms 1 Bathroom 2 Bathrooms 3 Bathrooms 4 Bathrooms 5 Bathrooms 6 Bathro…" at bounding box center [402, 947] width 306 height 39
click at [320, 1008] on select "0 Half Bathrooms 1 Half Bathroom 2 Half Bathrooms 3 Half Bathrooms 4 Half Bathr…" at bounding box center [402, 1001] width 306 height 39
select select "1"
click at [249, 981] on select "0 Half Bathrooms 1 Half Bathroom 2 Half Bathrooms 3 Half Bathrooms 4 Half Bathr…" at bounding box center [402, 1001] width 306 height 39
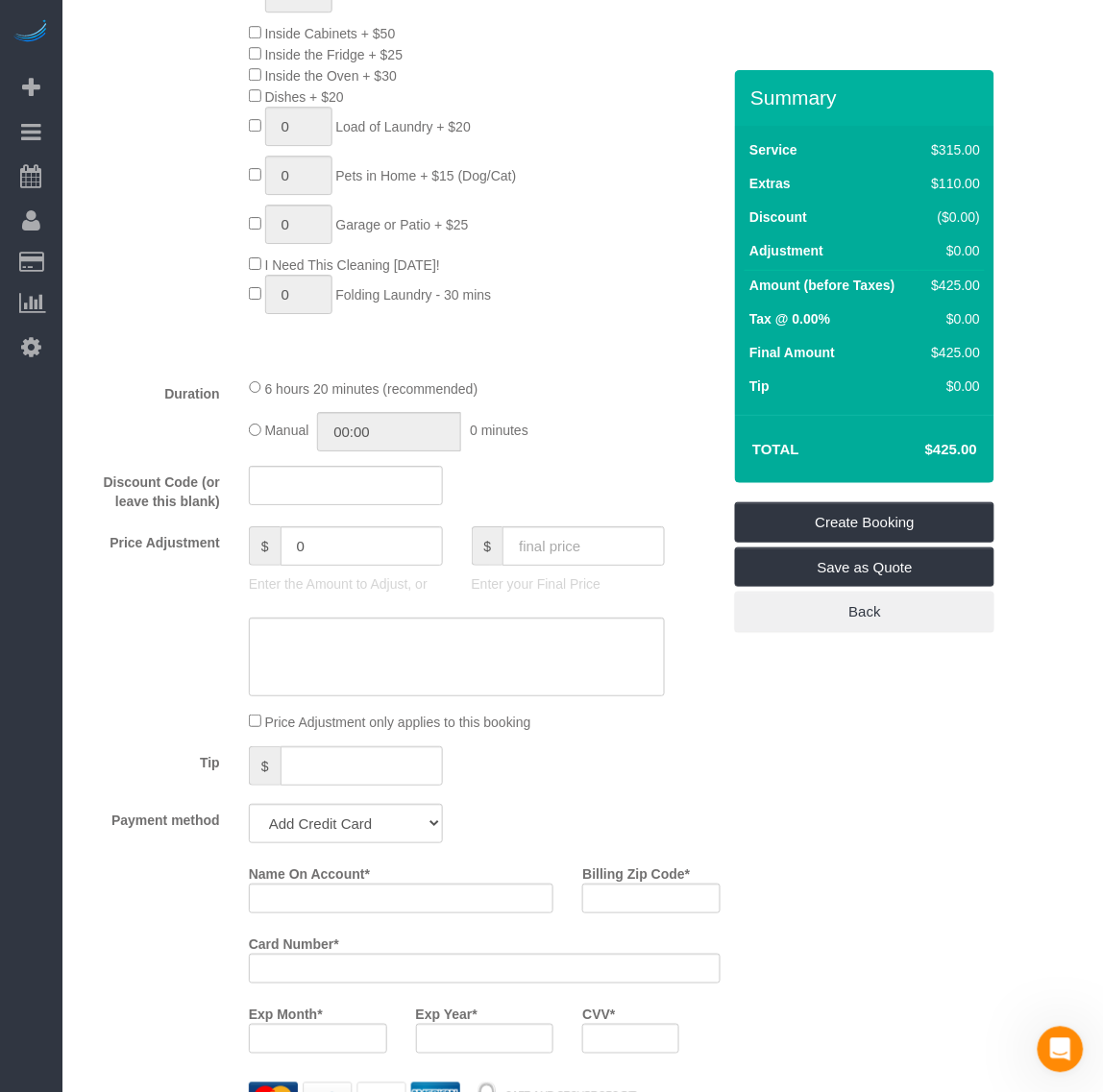
scroll to position [1321, 0]
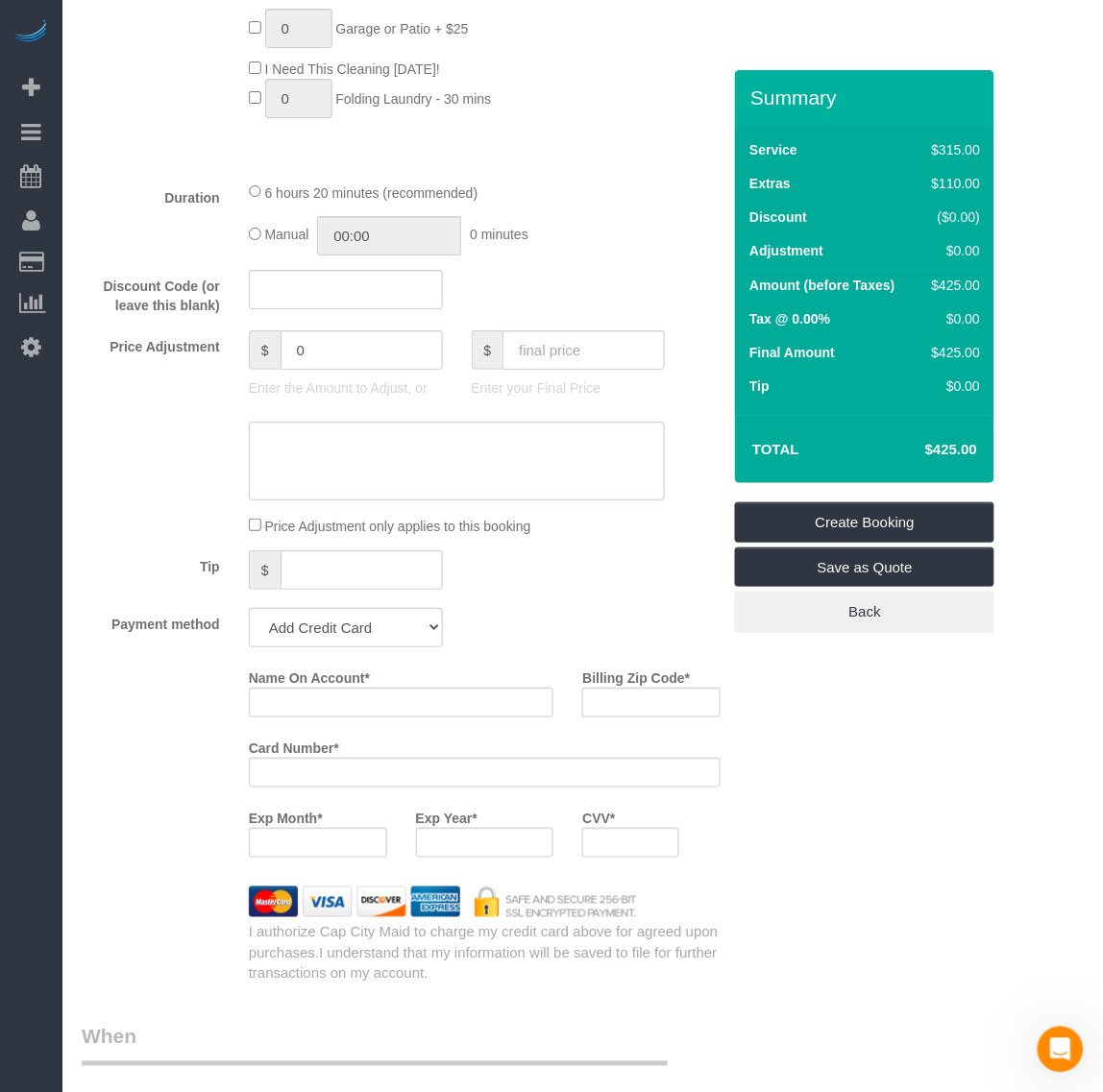
click at [334, 723] on div "Name On Account *" at bounding box center [402, 697] width 335 height 70
click at [335, 708] on input "Name On Account *" at bounding box center [402, 703] width 306 height 30
paste input "[PERSON_NAME]"
type input "[PERSON_NAME]"
click at [344, 835] on iframe at bounding box center [317, 843] width 113 height 17
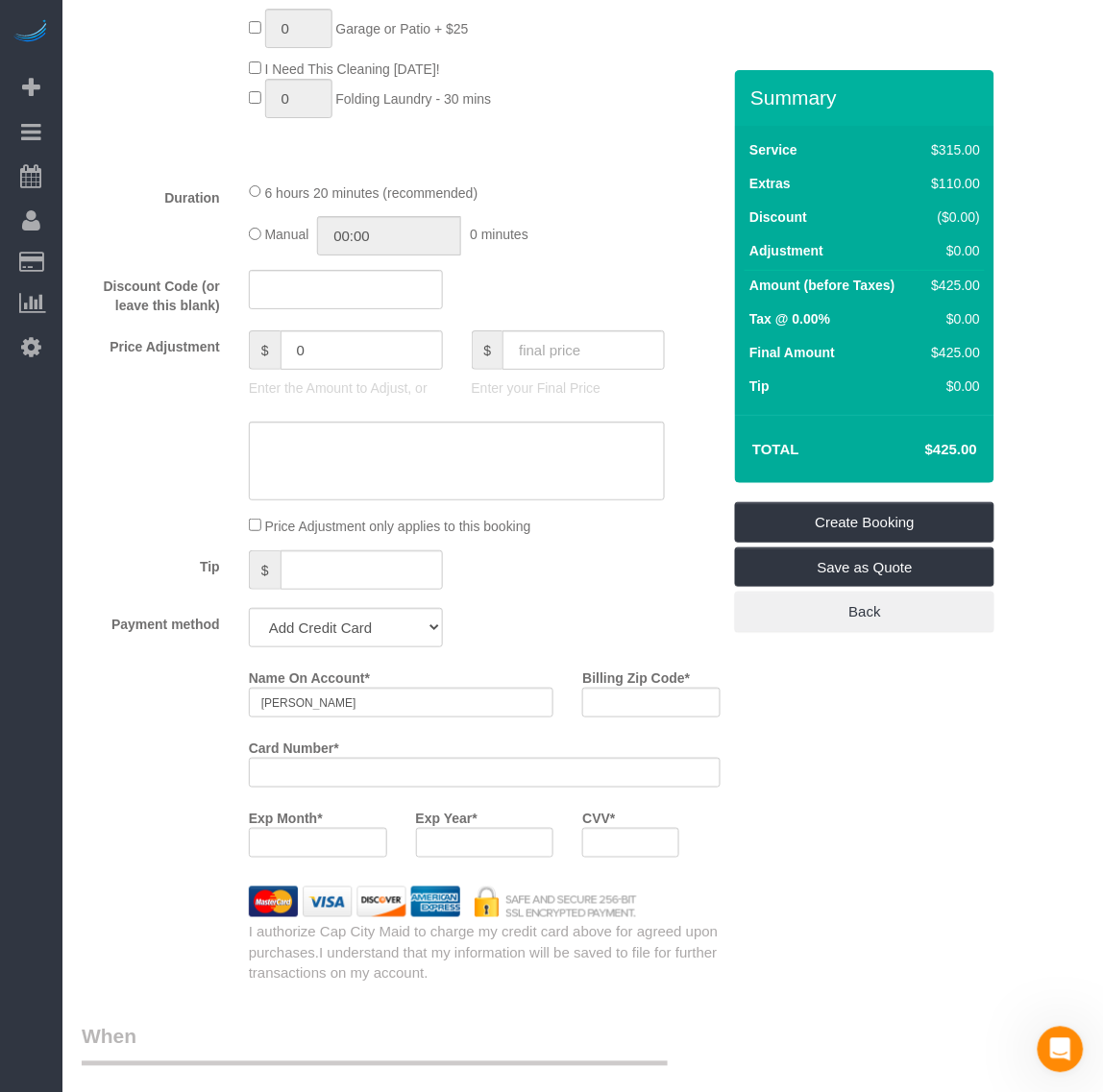
click at [646, 858] on div "CVV *" at bounding box center [630, 837] width 125 height 70
click at [649, 705] on input "Billing Zip Code *" at bounding box center [651, 703] width 138 height 30
paste input "23838"
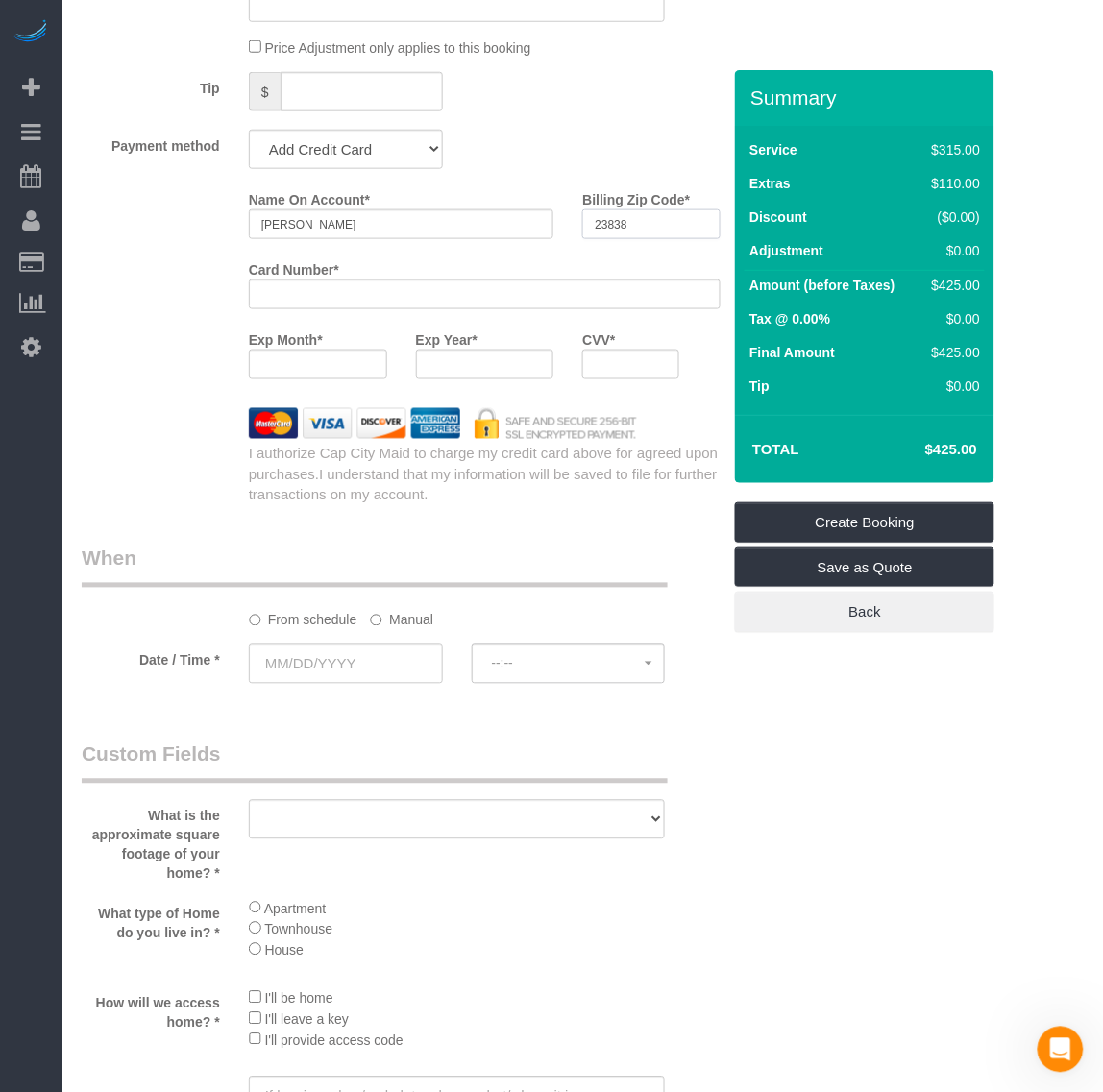
scroll to position [1802, 0]
type input "23838"
click at [299, 664] on input "text" at bounding box center [346, 662] width 194 height 39
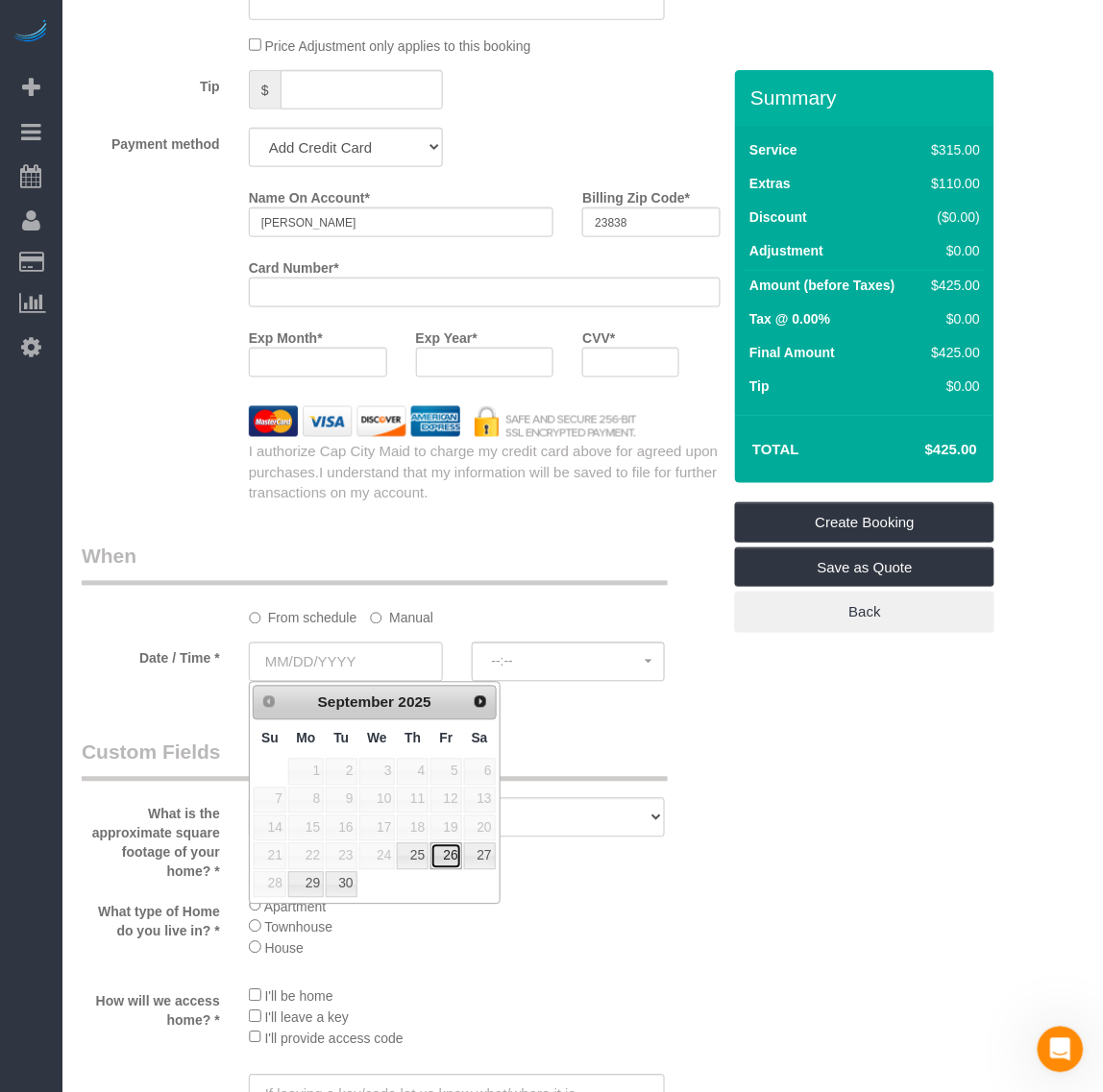
click at [452, 859] on link "26" at bounding box center [446, 856] width 31 height 26
type input "[DATE]"
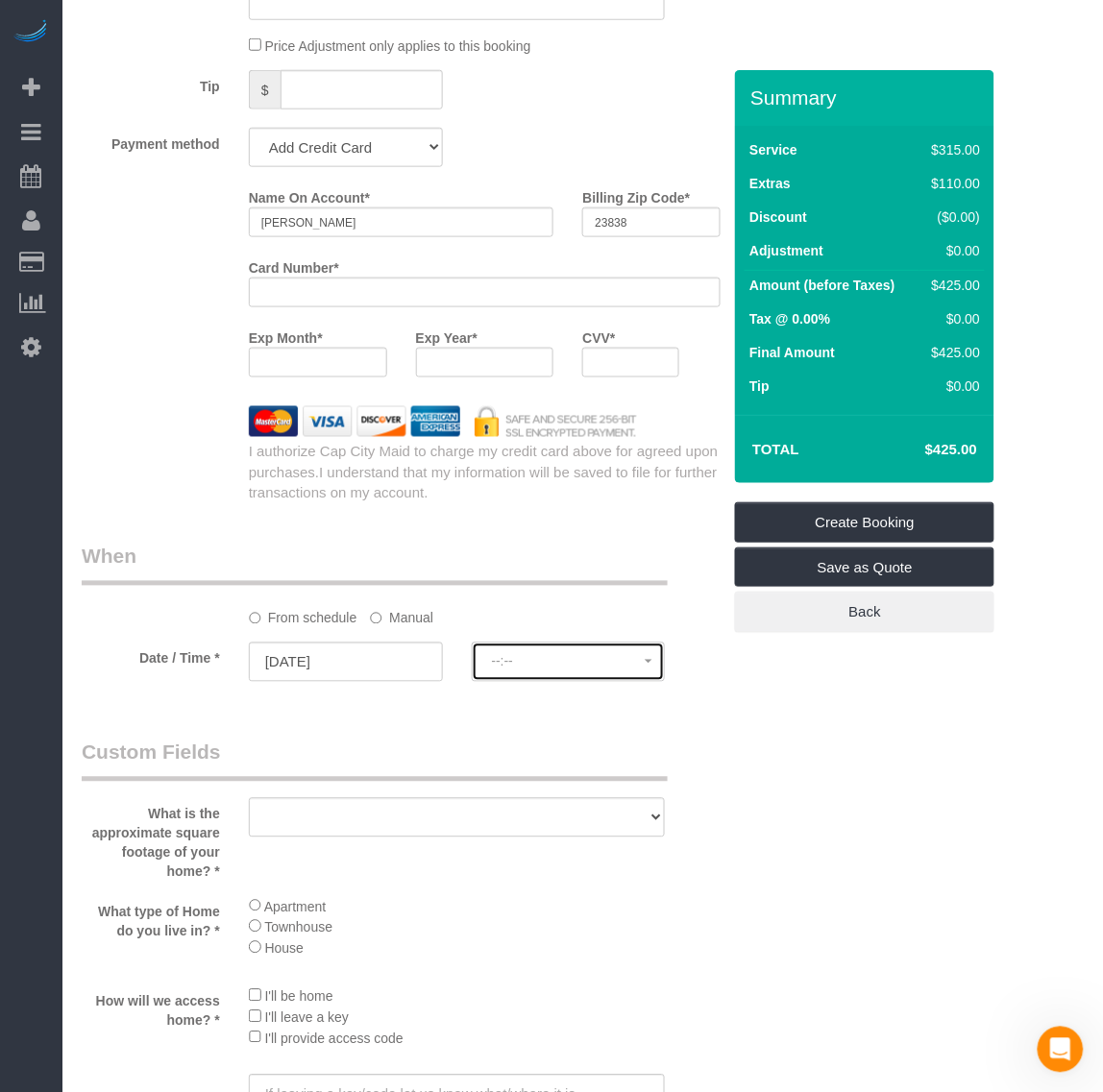
click at [588, 664] on span "--:--" at bounding box center [569, 662] width 154 height 16
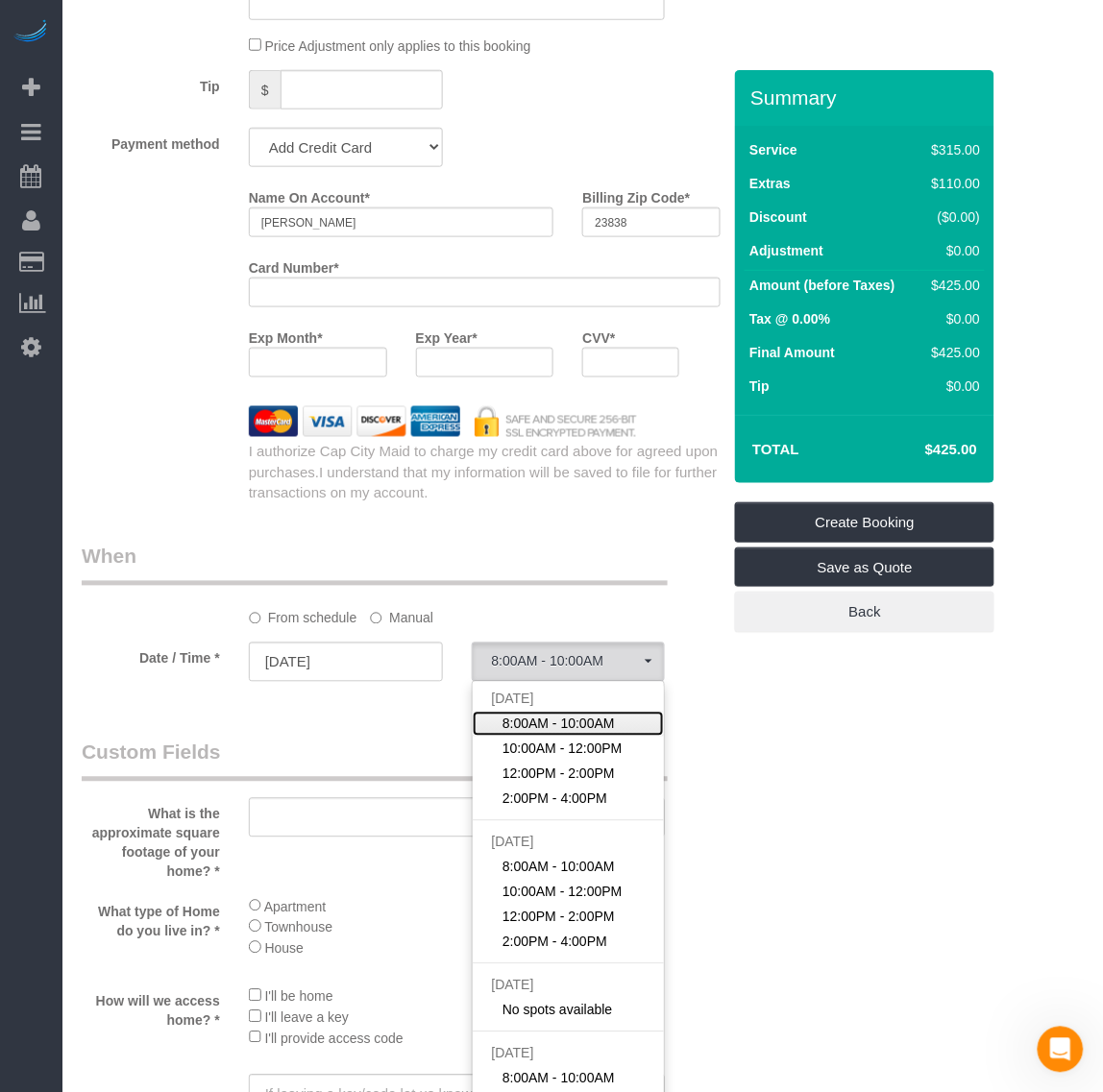
click at [576, 722] on span "8:00AM - 10:00AM" at bounding box center [558, 724] width 112 height 19
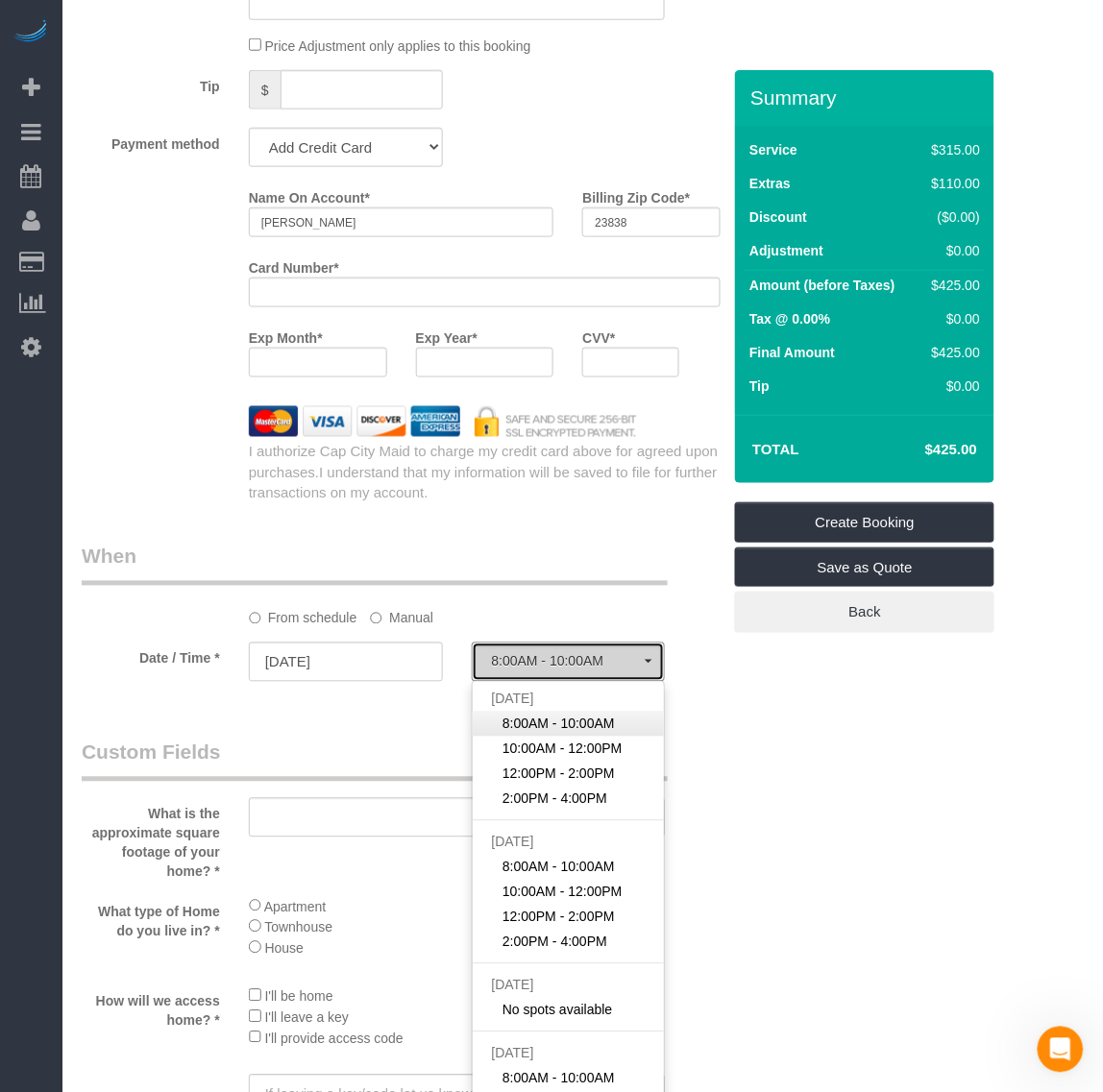
select select "spot1"
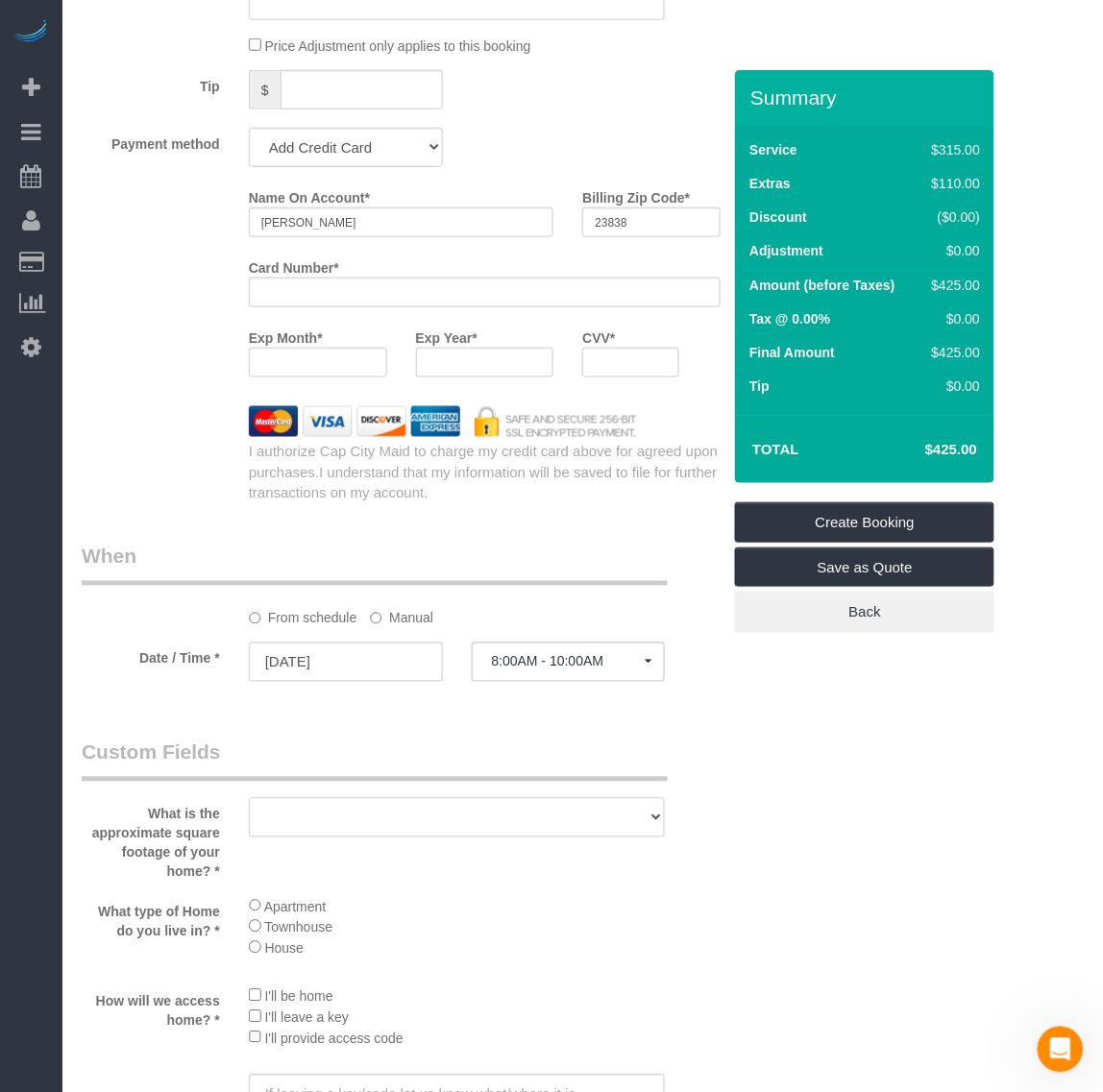
click at [439, 817] on select "500 - 1000 sq. ft [DATE] - [DATE] sq. ft [DATE] - [DATE] sq. ft [DATE] - 2500 s…" at bounding box center [458, 818] width 417 height 39
select select "number:4"
click at [249, 798] on select "500 - 1000 sq. ft [DATE] - [DATE] sq. ft [DATE] - [DATE] sq. ft [DATE] - 2500 s…" at bounding box center [458, 818] width 417 height 39
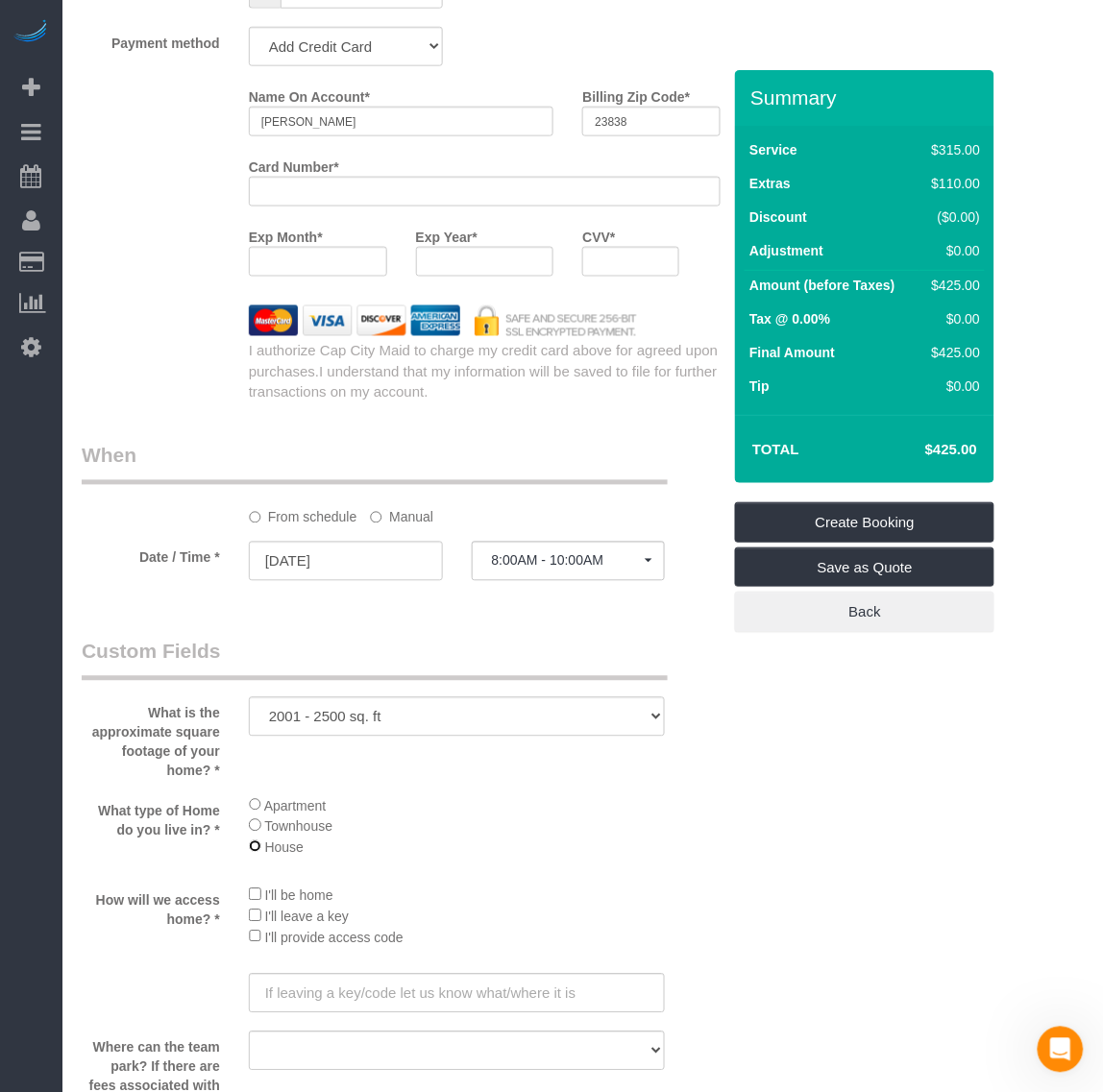
scroll to position [2162, 0]
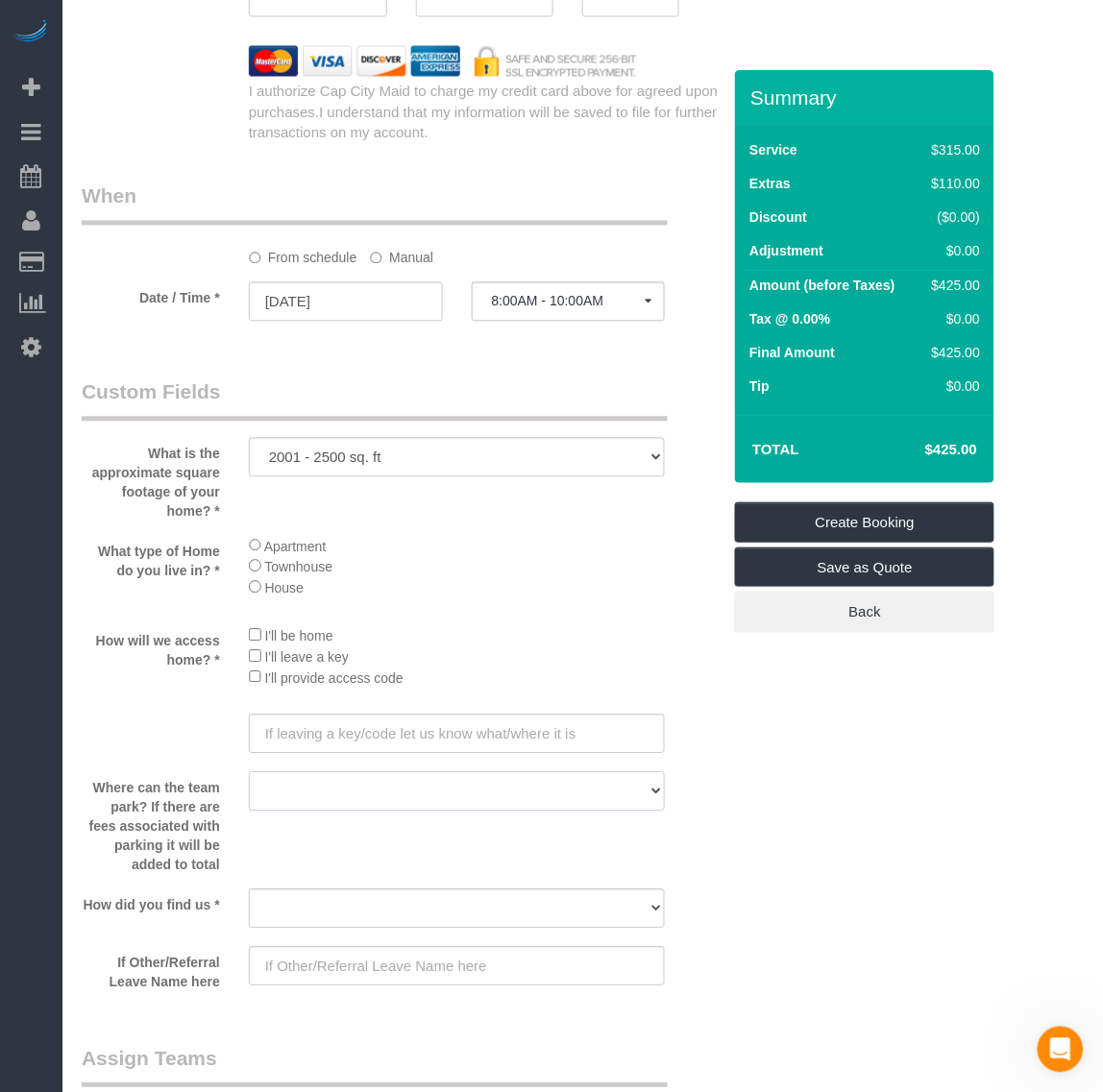
click at [338, 784] on select "Driveway Garage Street Visitor parking" at bounding box center [458, 792] width 417 height 39
drag, startPoint x: 334, startPoint y: 792, endPoint x: 328, endPoint y: 812, distance: 20.9
click at [334, 792] on select "Driveway Garage Street Visitor parking" at bounding box center [458, 792] width 417 height 39
click at [317, 896] on select "Yelp Google Twitter Instagram Nextdoor Facebook Returning Customer Craigslist R…" at bounding box center [458, 909] width 417 height 39
select select "number:41"
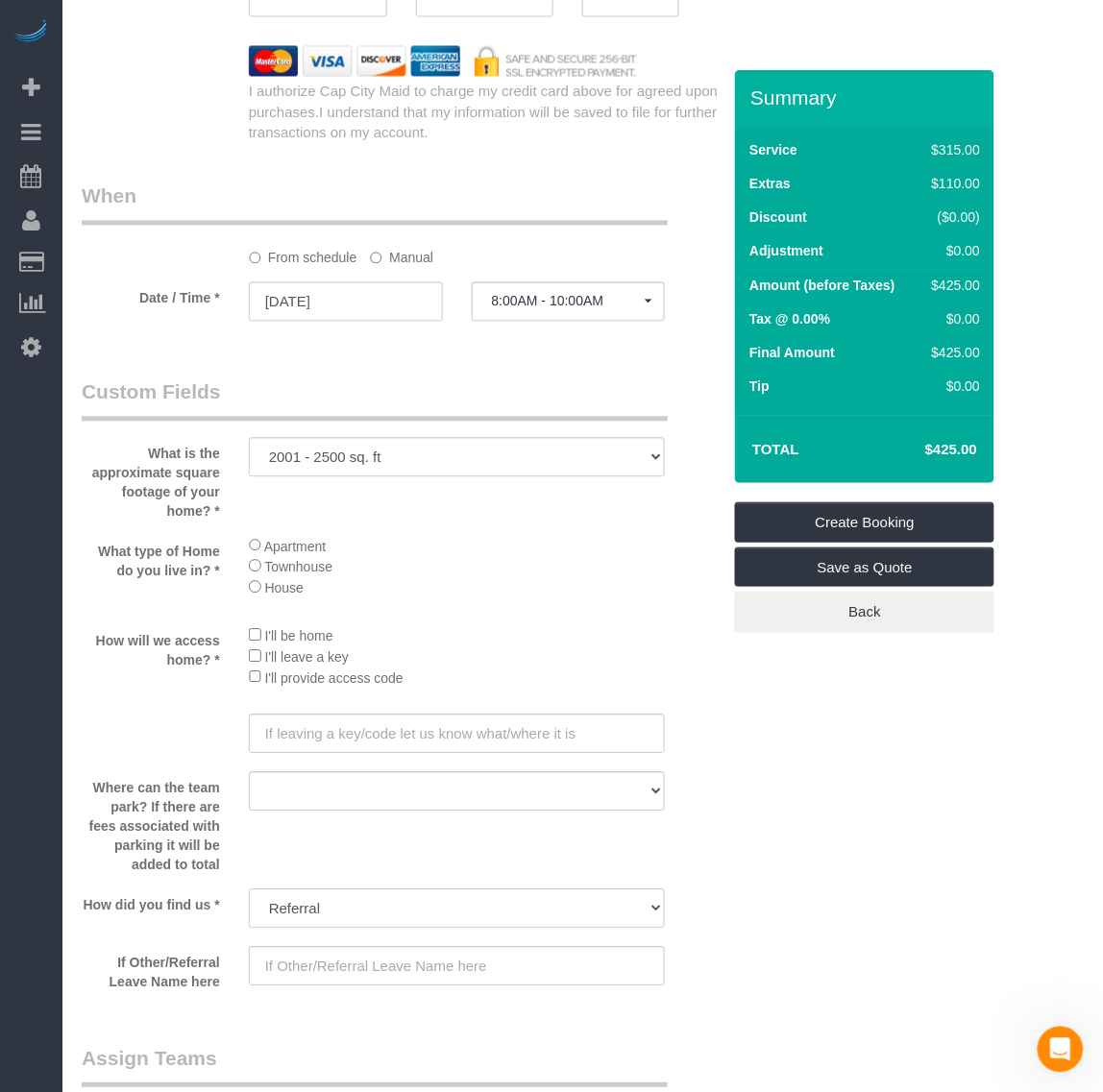
click at [249, 890] on select "Yelp Google Twitter Instagram Nextdoor Facebook Returning Customer Craigslist R…" at bounding box center [458, 909] width 417 height 39
click at [355, 971] on input "text" at bounding box center [458, 966] width 417 height 39
drag, startPoint x: 279, startPoint y: 970, endPoint x: 204, endPoint y: 972, distance: 75.0
click at [204, 972] on div "If Other/Referral Leave Name here [PERSON_NAME]" at bounding box center [401, 969] width 668 height 45
paste input "y [PERSON_NAME]"
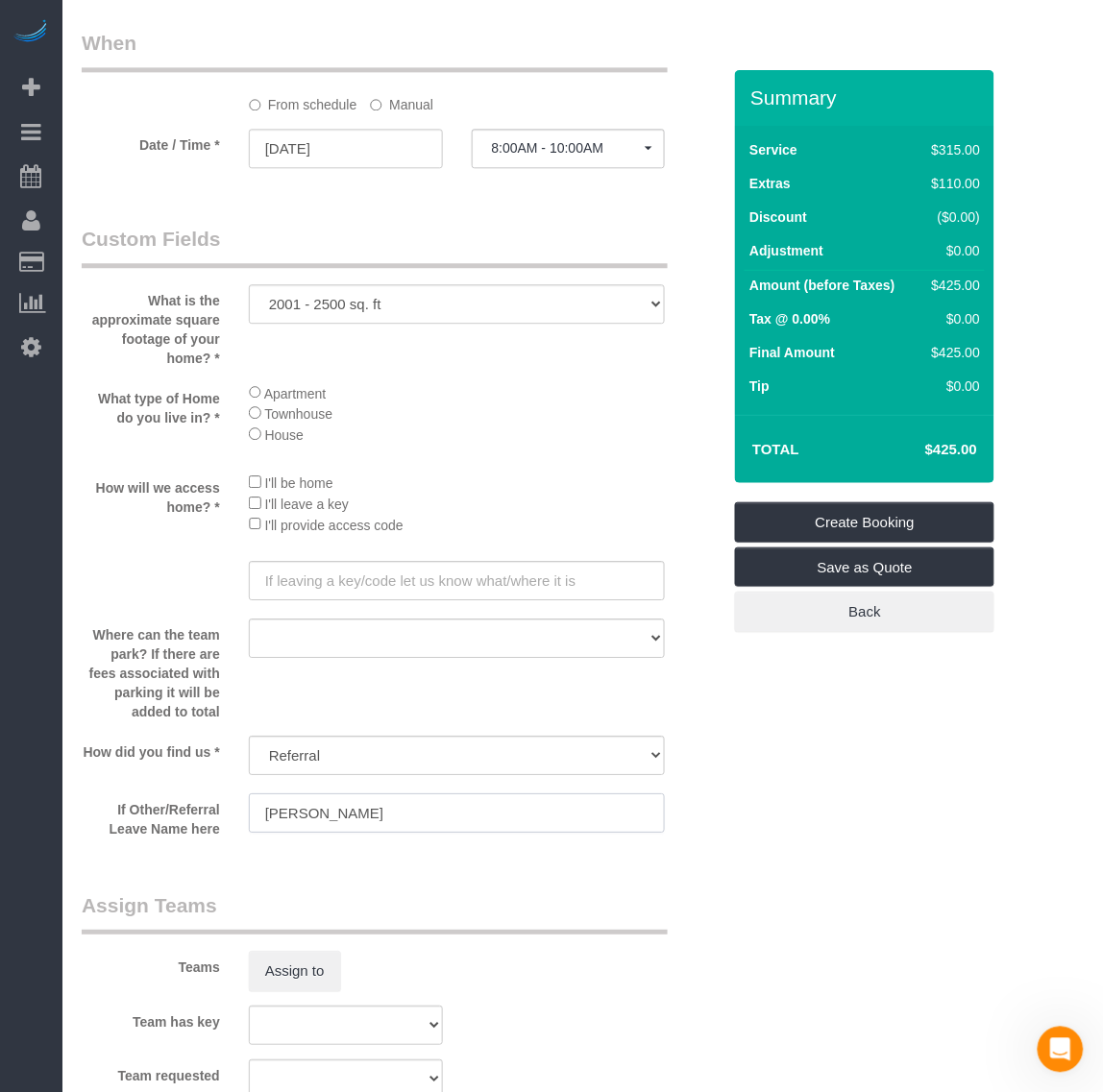
scroll to position [2642, 0]
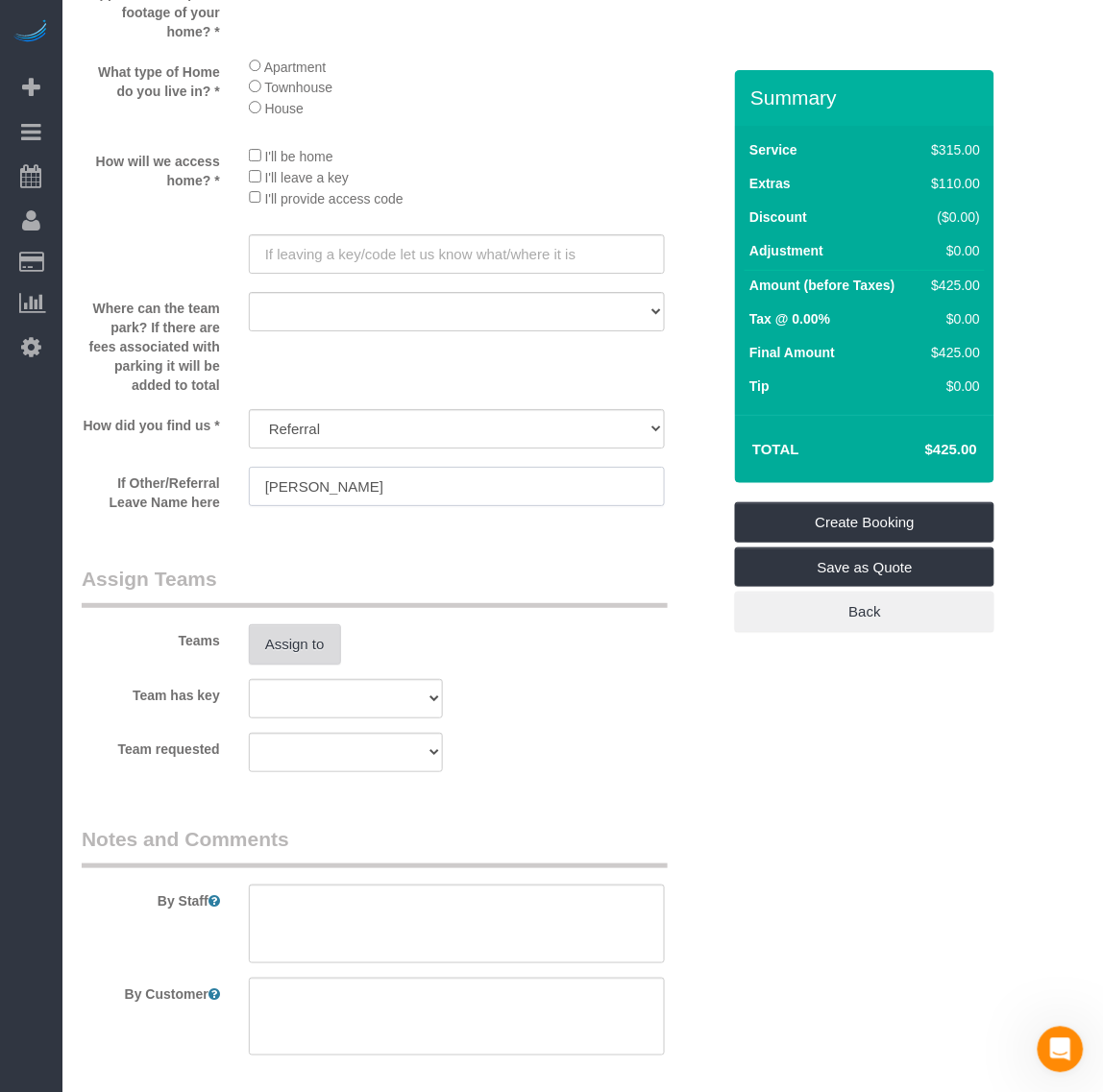
type input "[PERSON_NAME]"
click at [319, 646] on button "Assign to" at bounding box center [295, 644] width 92 height 40
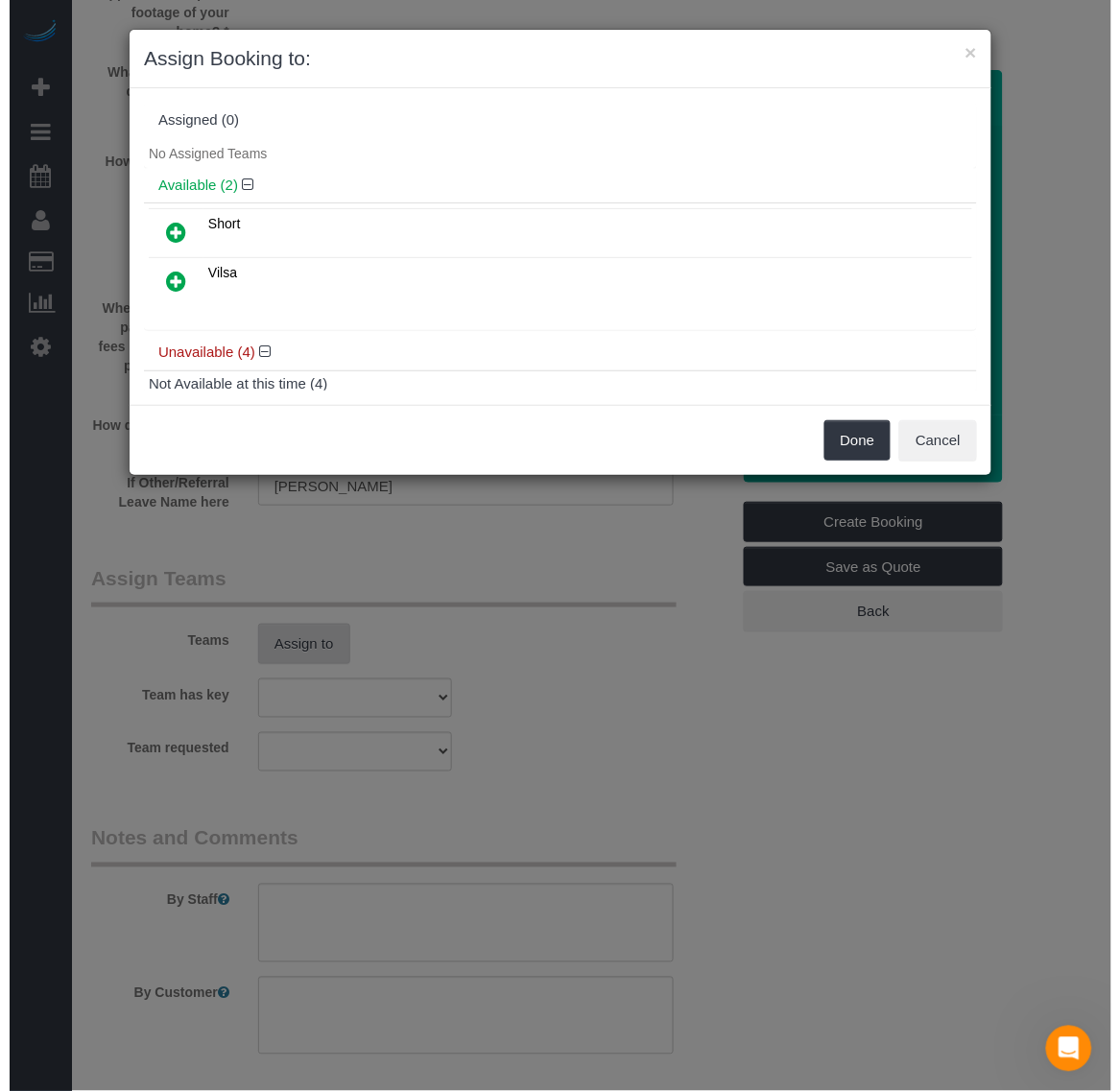
scroll to position [2641, 0]
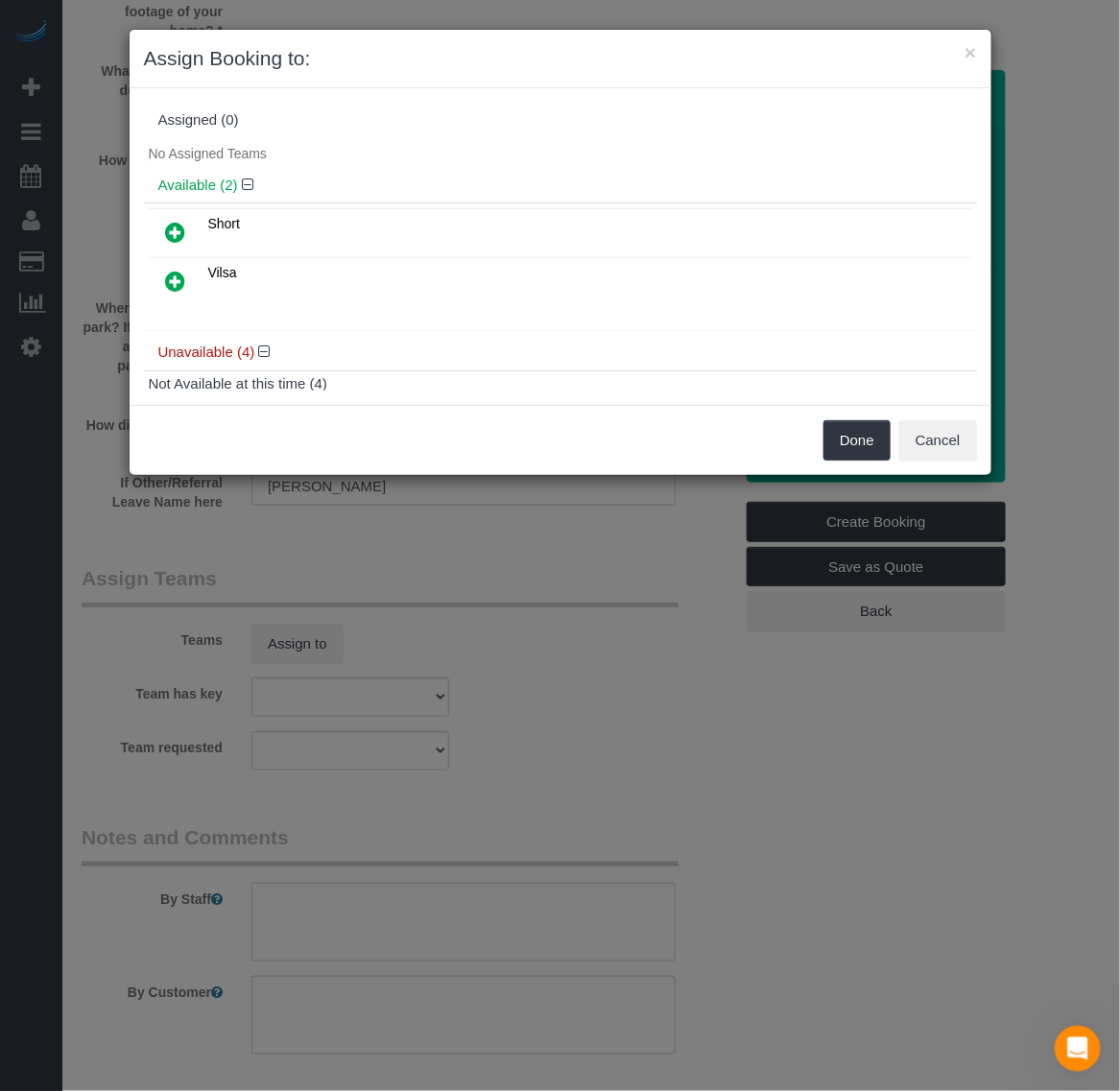
click at [169, 285] on icon at bounding box center [176, 281] width 20 height 23
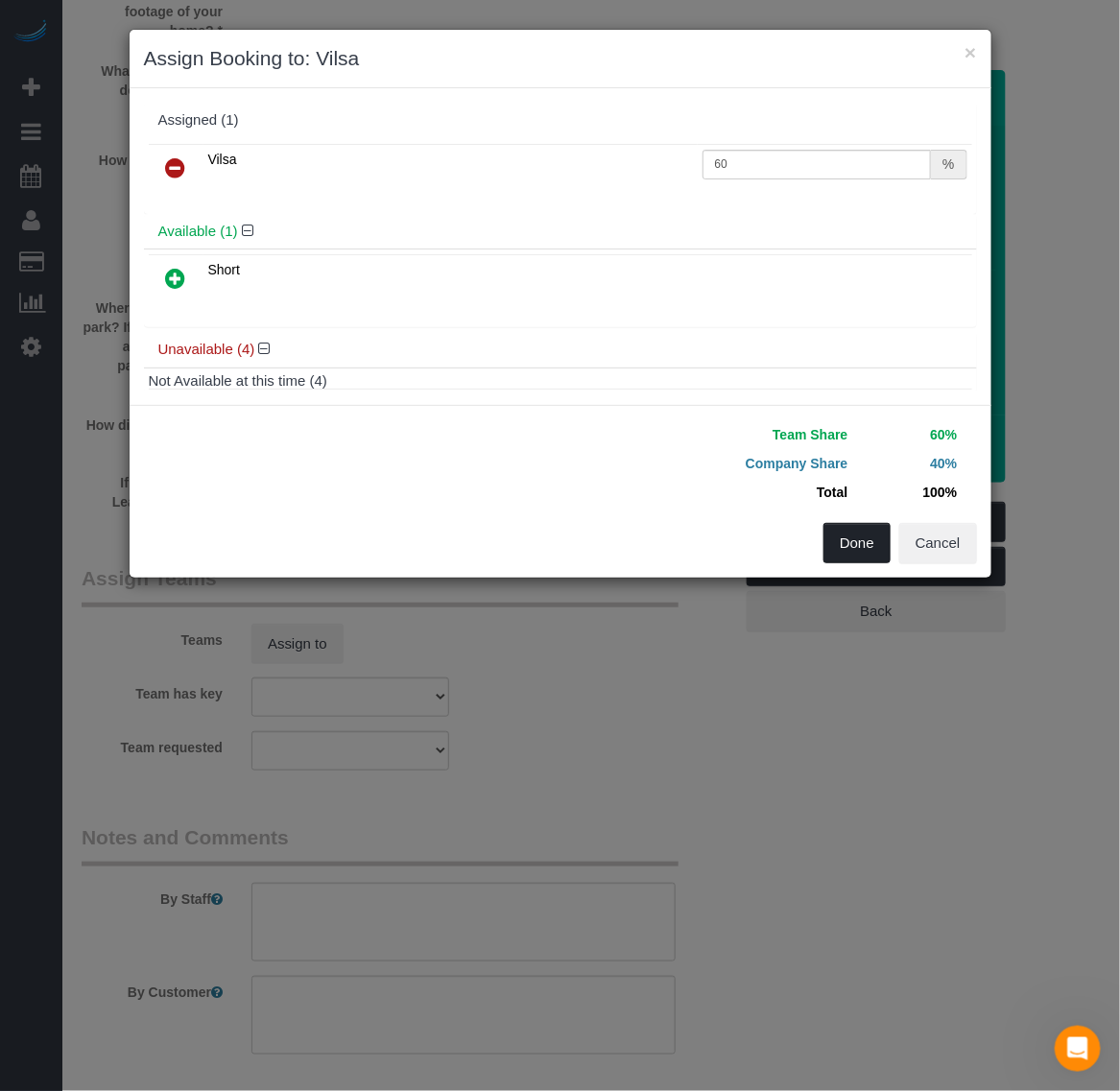
click at [838, 549] on button "Done" at bounding box center [857, 543] width 67 height 40
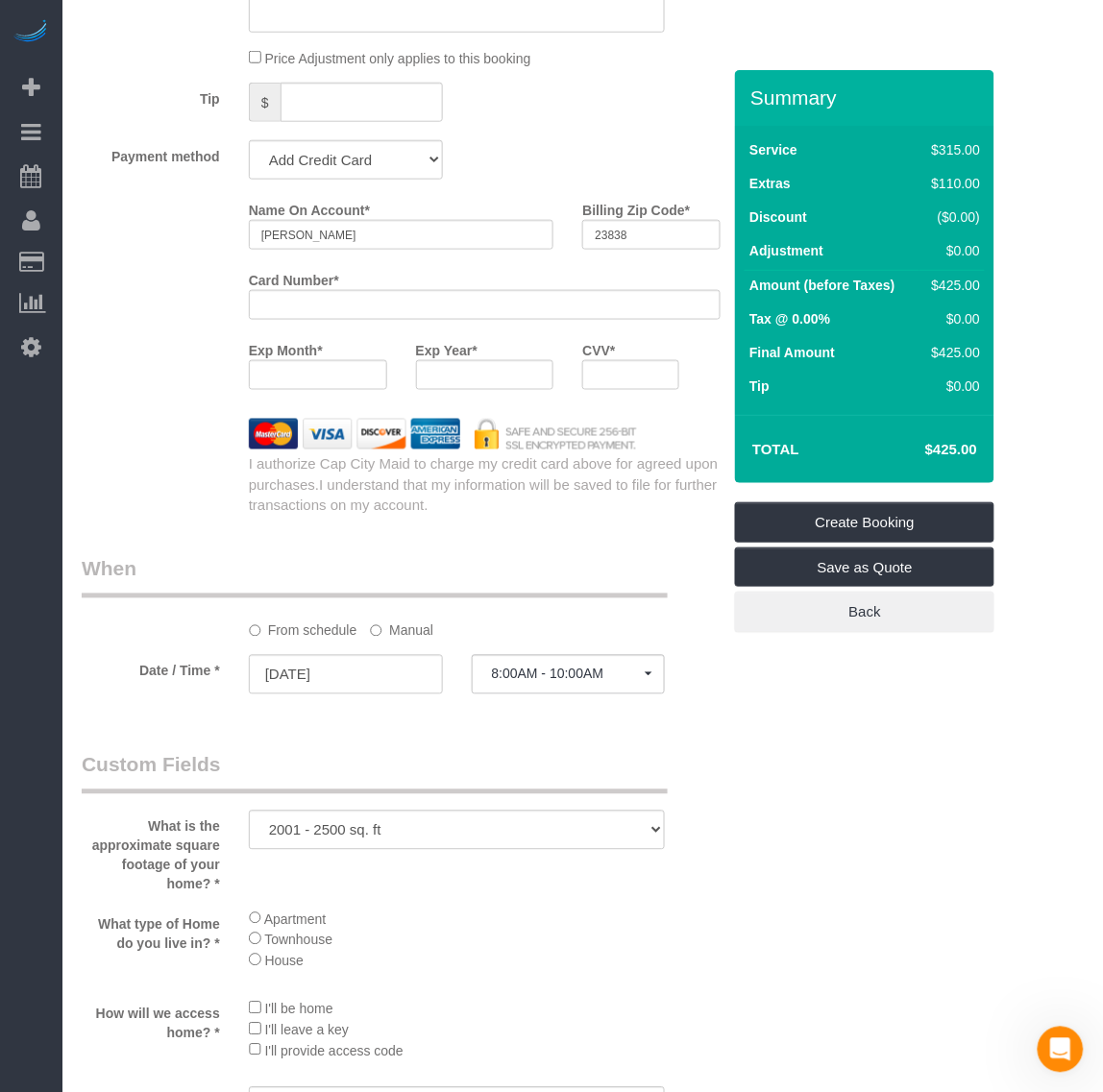
scroll to position [2162, 0]
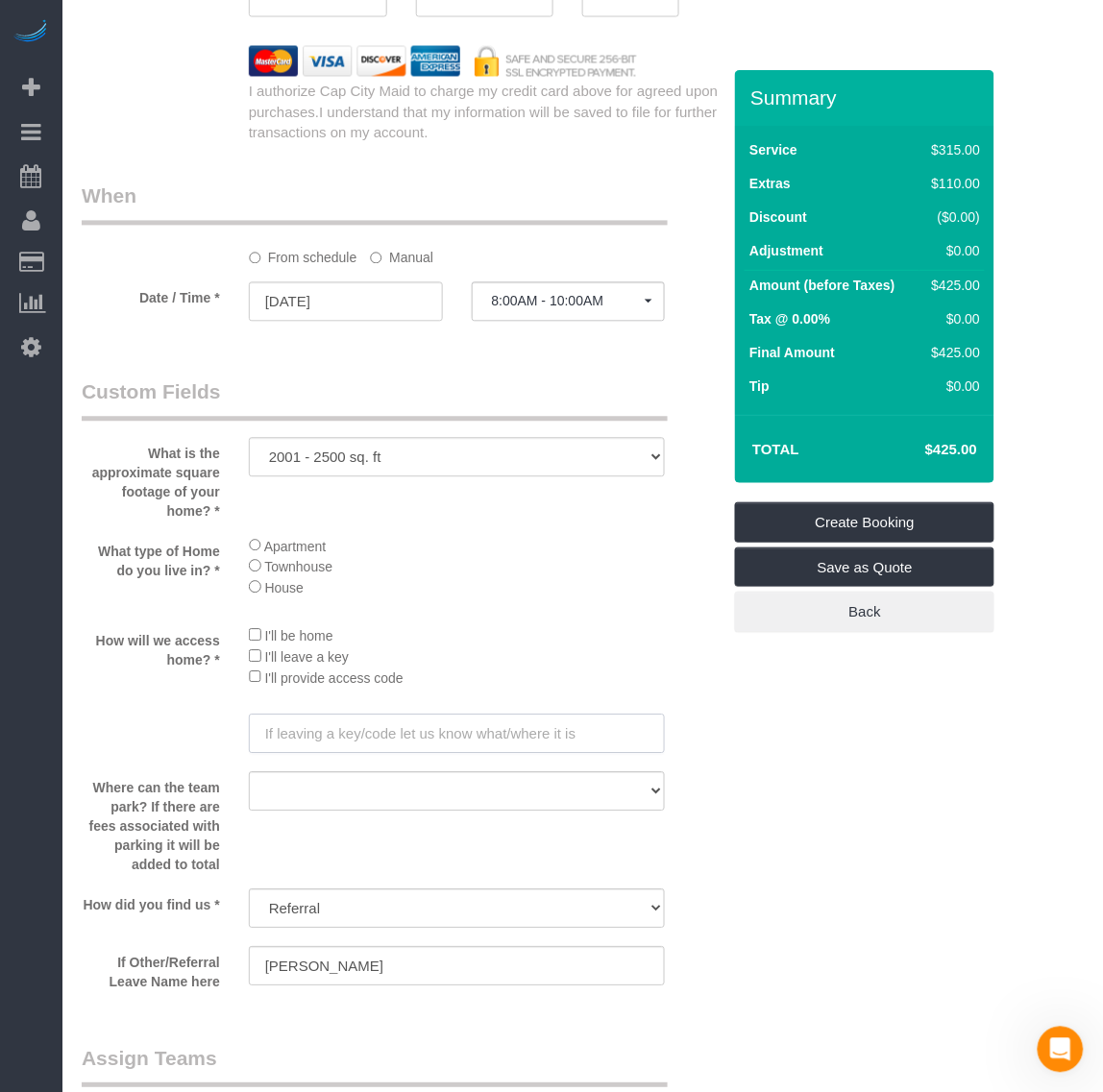
click at [385, 740] on input "text" at bounding box center [458, 734] width 417 height 39
paste input "4321"
click at [261, 733] on input "4321" at bounding box center [458, 734] width 417 height 39
type input "Lockbox code: 4321"
drag, startPoint x: 958, startPoint y: 839, endPoint x: 961, endPoint y: 824, distance: 15.3
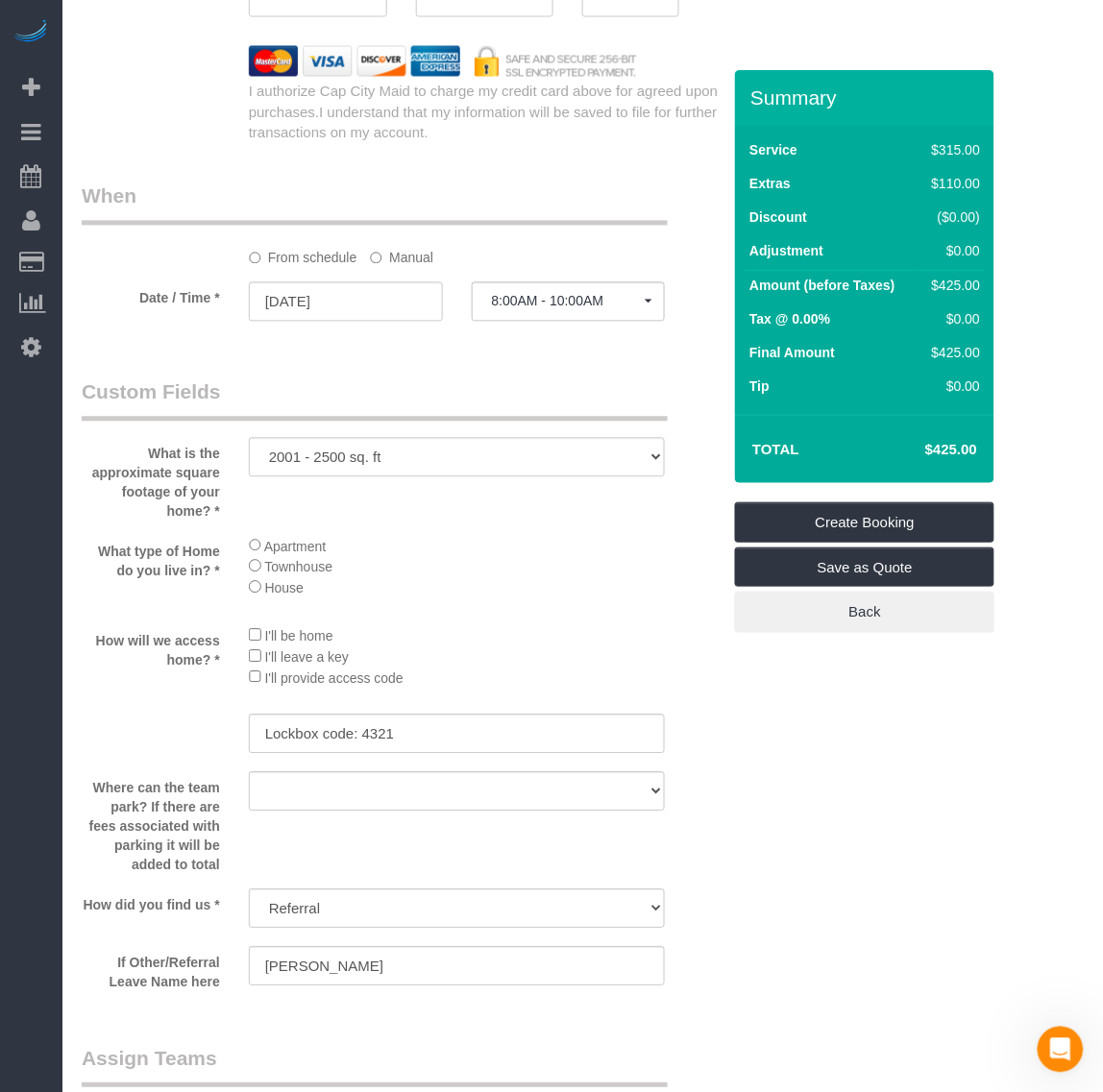
click at [881, 512] on link "Create Booking" at bounding box center [864, 522] width 260 height 40
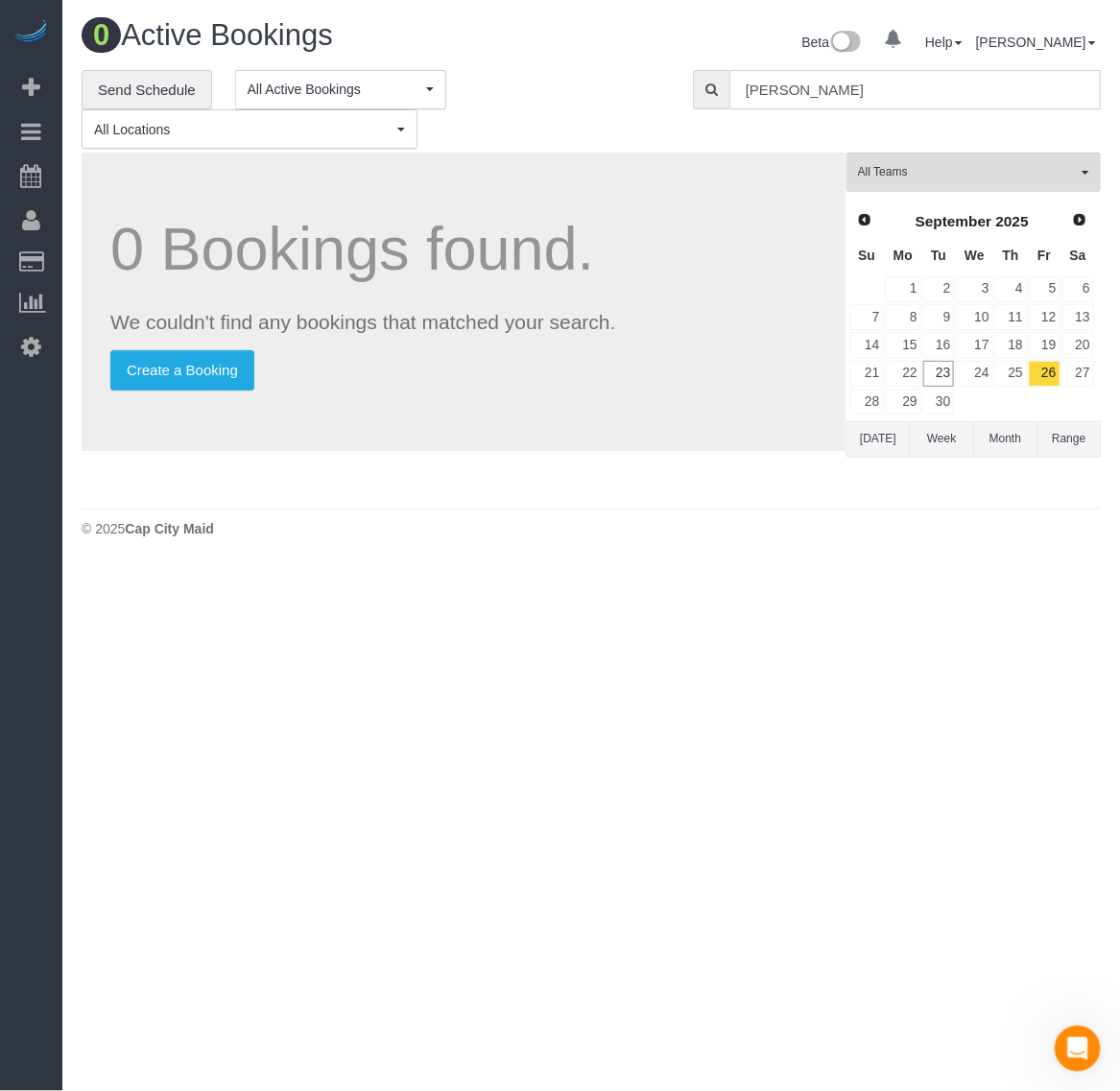
drag, startPoint x: 816, startPoint y: 93, endPoint x: 708, endPoint y: 93, distance: 108.0
click at [708, 93] on div "[PERSON_NAME]" at bounding box center [897, 89] width 408 height 39
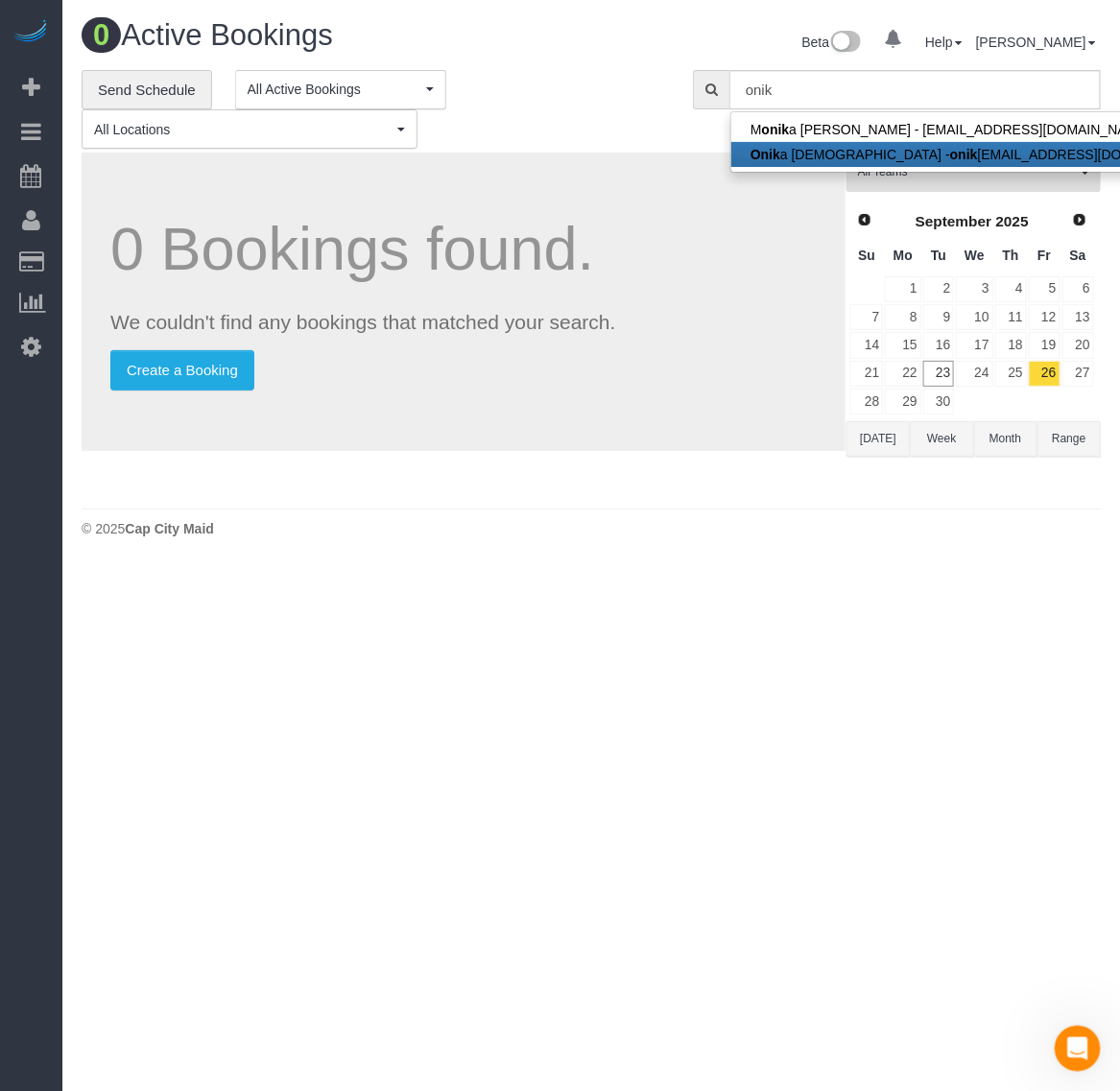
click at [950, 156] on strong "onik" at bounding box center [963, 155] width 28 height 16
type input "[EMAIL_ADDRESS][DOMAIN_NAME]"
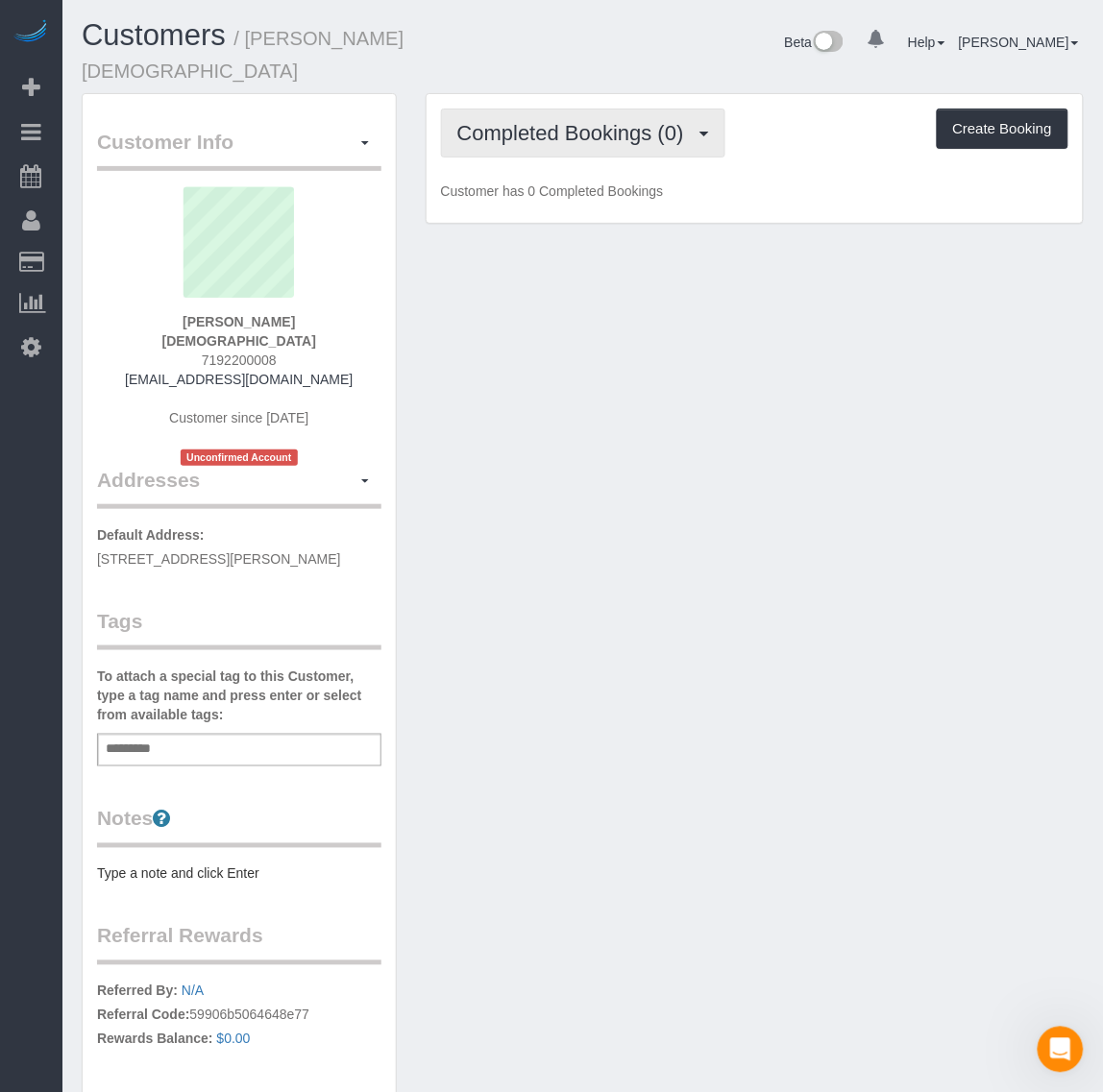
click at [675, 109] on button "Completed Bookings (0)" at bounding box center [583, 133] width 284 height 49
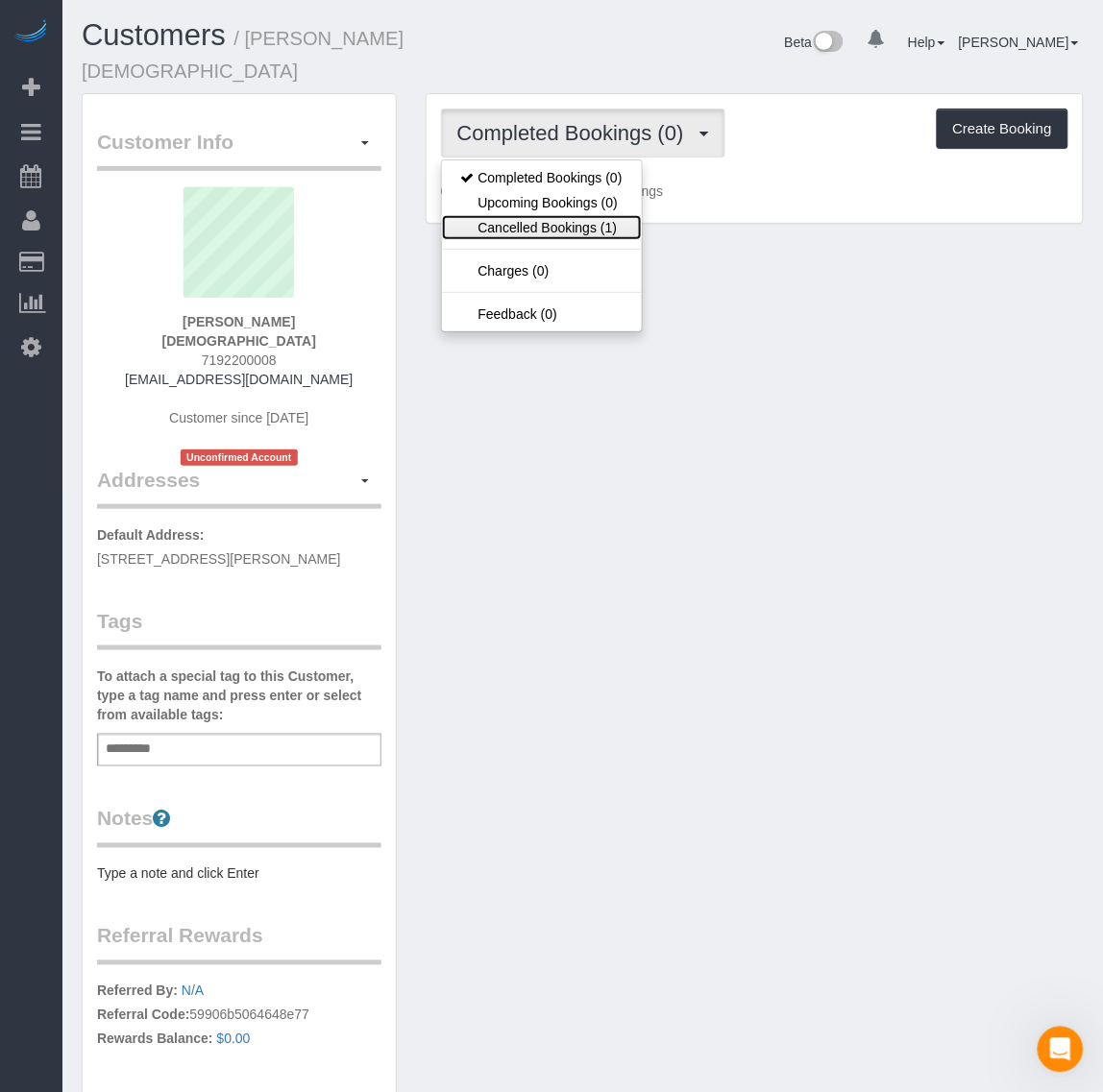
click at [602, 215] on link "Cancelled Bookings (1)" at bounding box center [541, 228] width 200 height 25
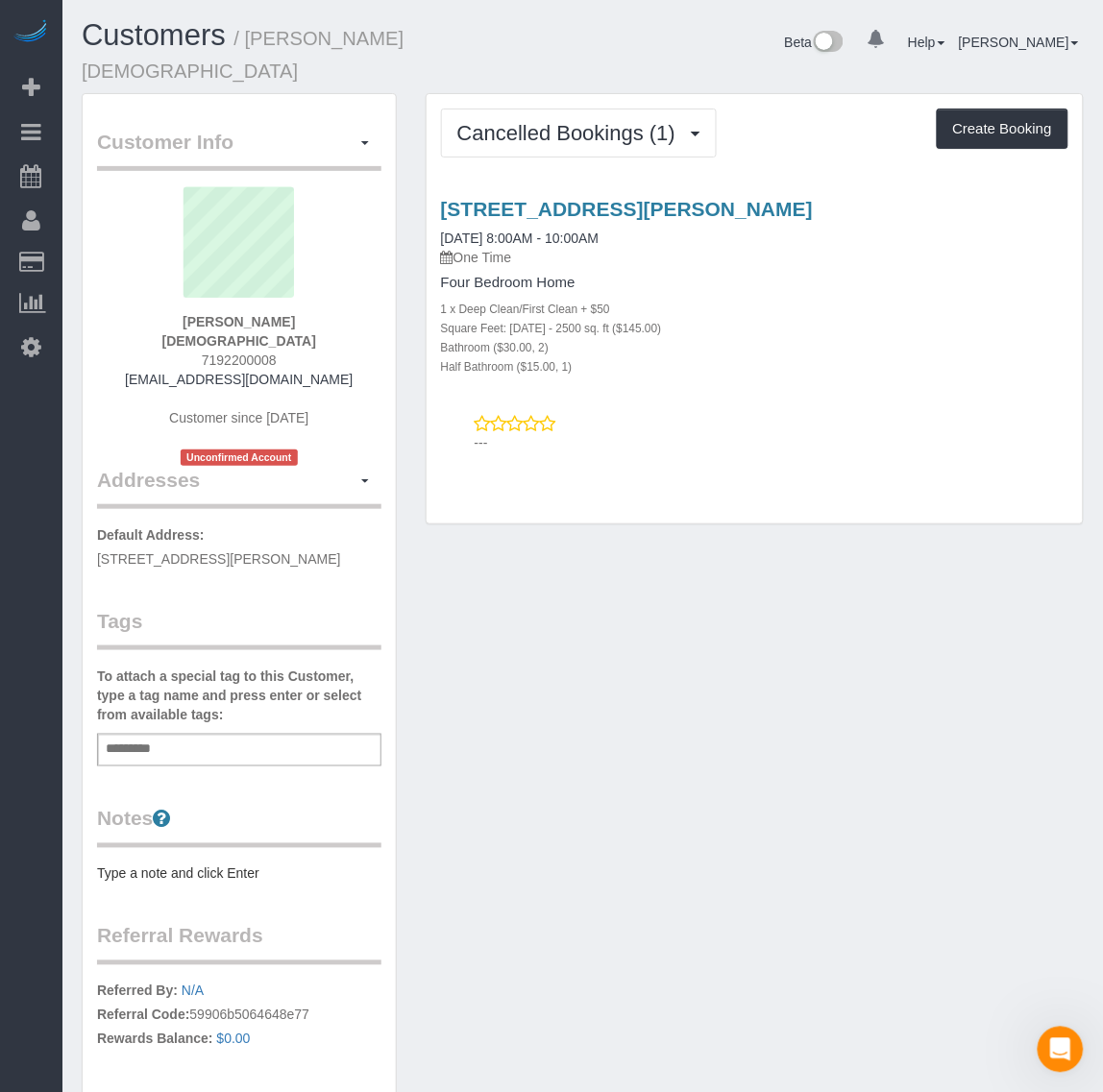
drag, startPoint x: 429, startPoint y: 170, endPoint x: 901, endPoint y: 183, distance: 472.2
click at [923, 183] on div "[STREET_ADDRESS][PERSON_NAME] [DATE] 8:00AM - 10:00AM One Time Four Bedroom Hom…" at bounding box center [754, 321] width 656 height 279
copy link "[STREET_ADDRESS][PERSON_NAME]"
